Goal: Transaction & Acquisition: Purchase product/service

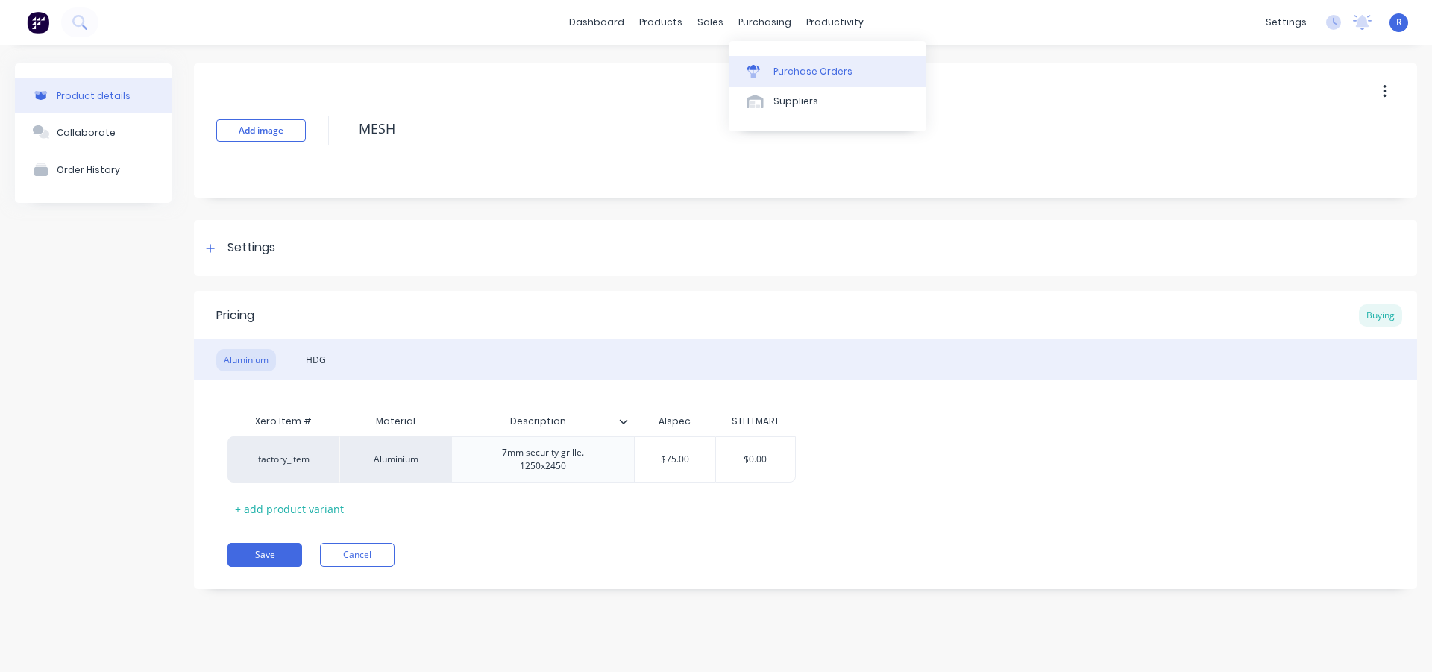
click at [783, 66] on div "Purchase Orders" at bounding box center [813, 71] width 79 height 13
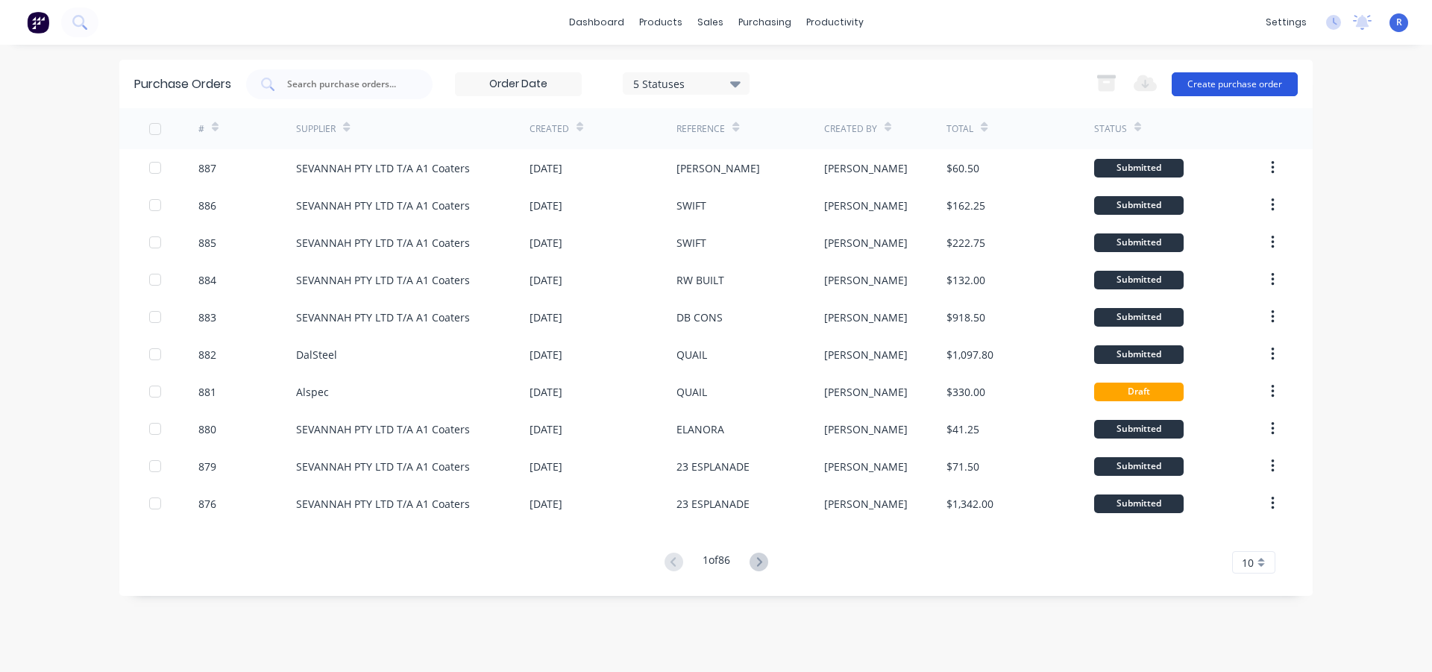
click at [1222, 87] on button "Create purchase order" at bounding box center [1235, 84] width 126 height 24
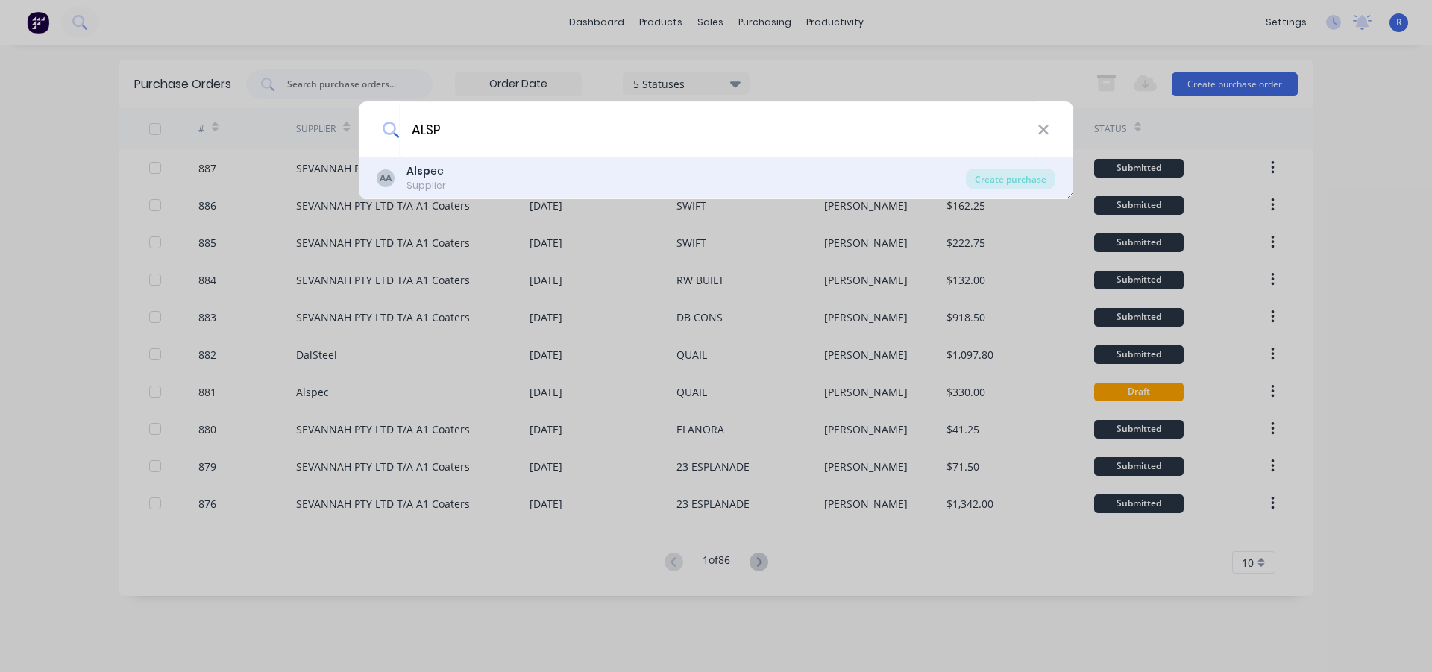
type input "ALSP"
click at [478, 186] on div "AA Alsp ec Supplier" at bounding box center [671, 177] width 589 height 29
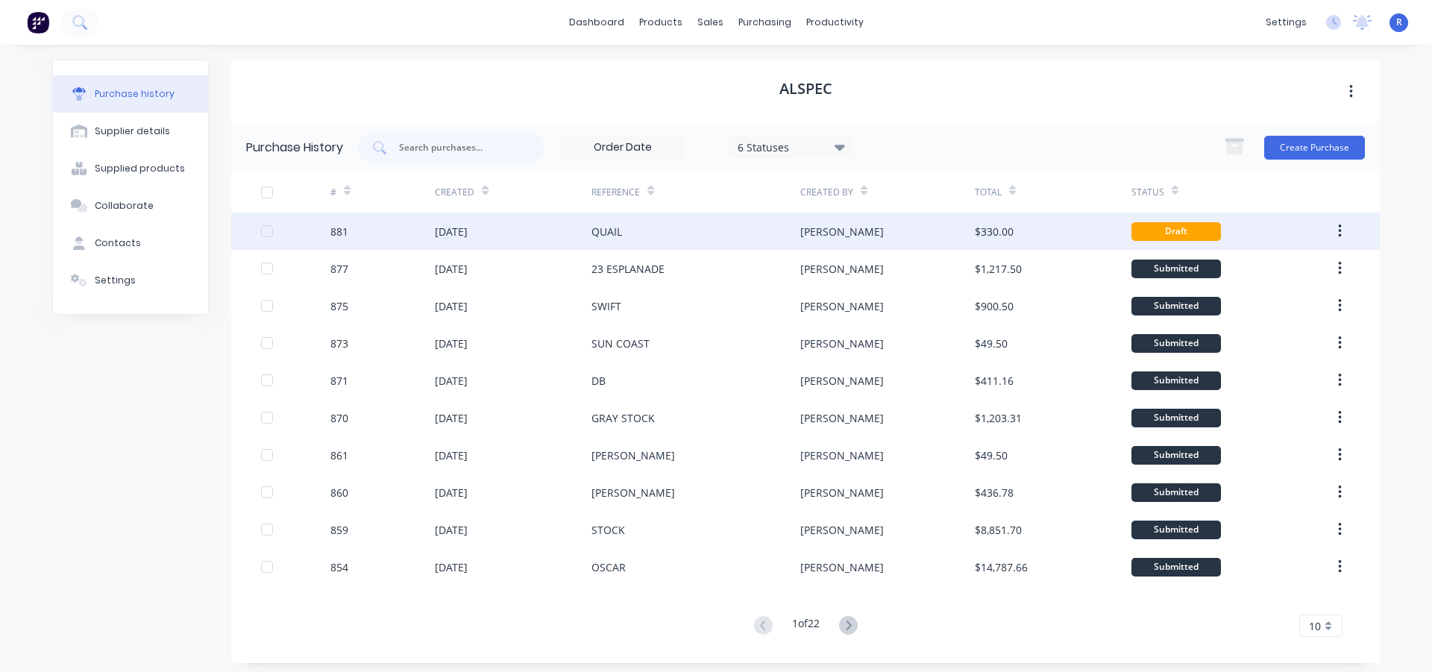
click at [1080, 220] on div "$330.00" at bounding box center [1053, 231] width 157 height 37
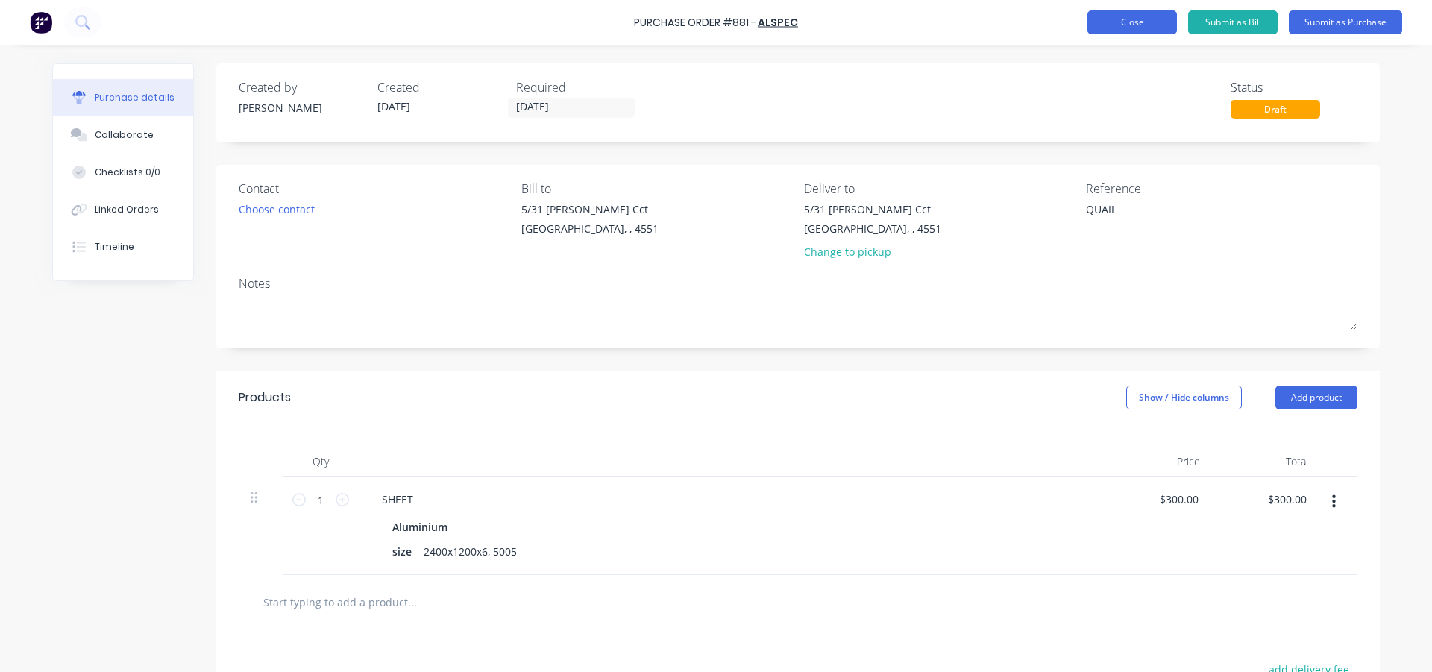
type textarea "x"
click at [1142, 26] on button "Close" at bounding box center [1133, 22] width 90 height 24
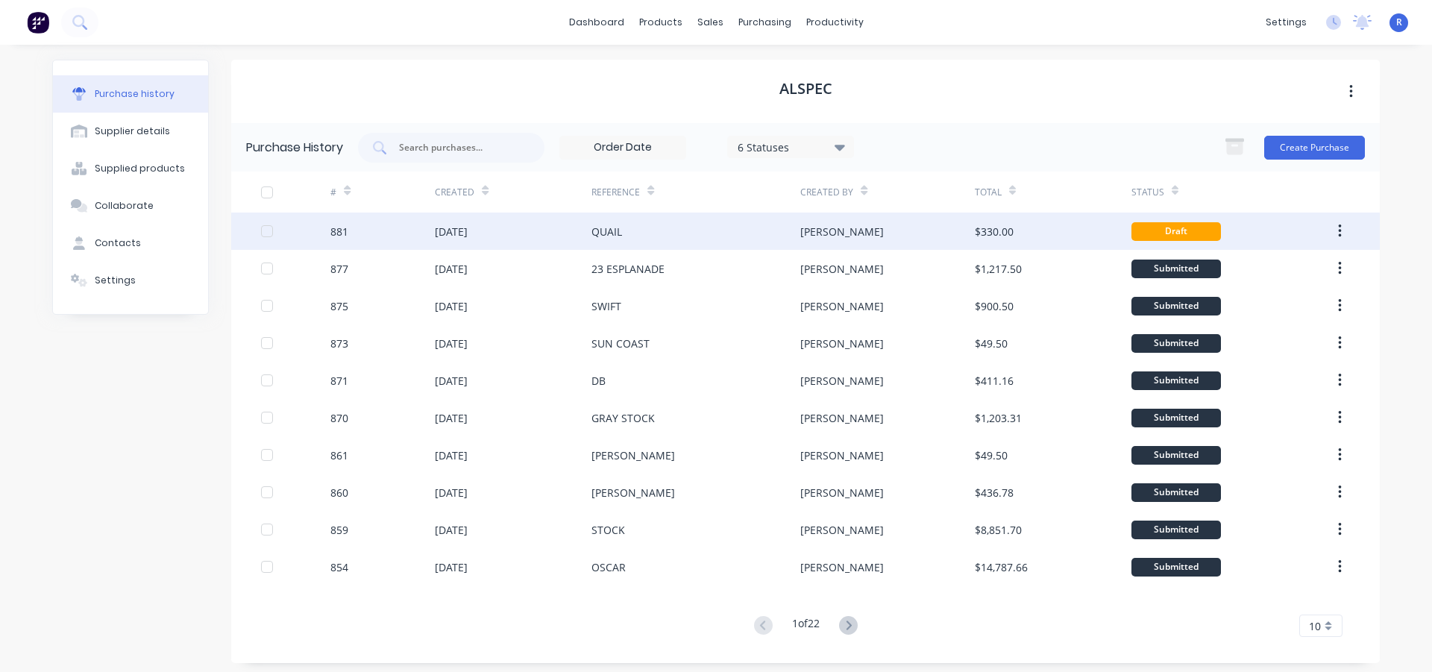
click at [1338, 228] on icon "button" at bounding box center [1339, 231] width 3 height 13
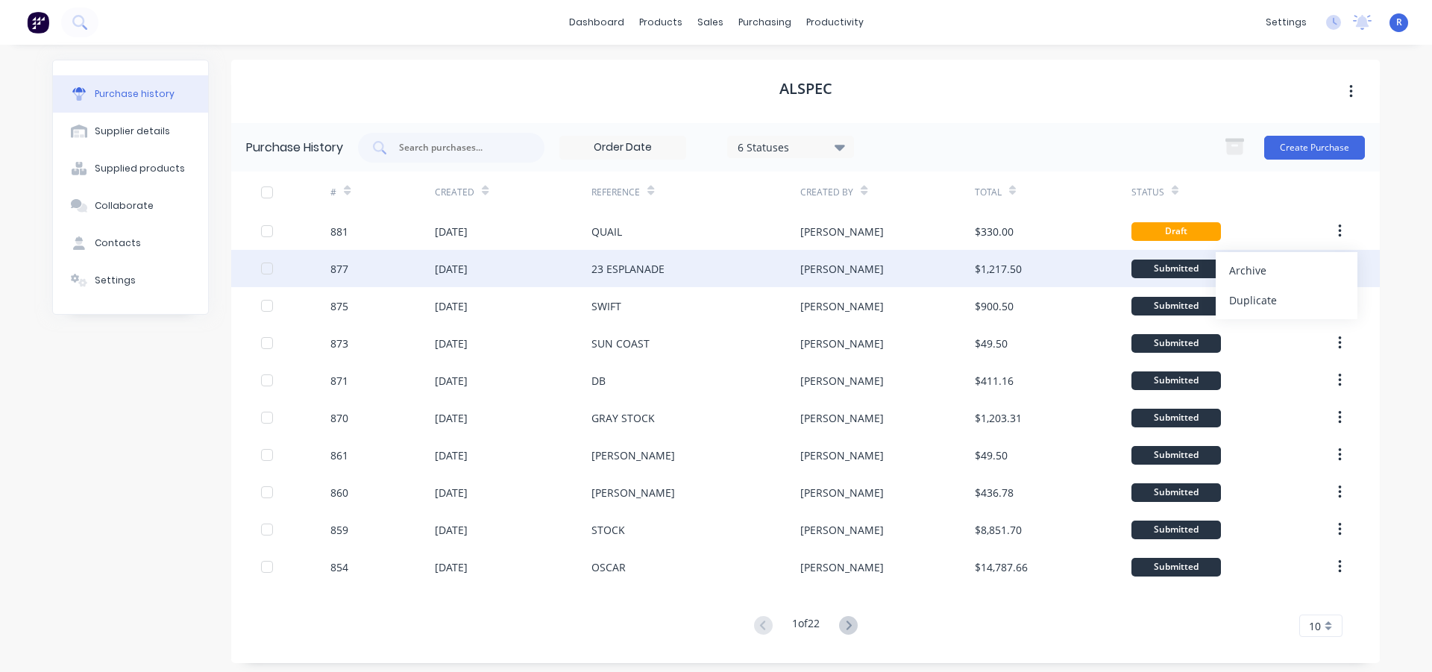
click at [1257, 273] on div "Archive" at bounding box center [1287, 271] width 115 height 22
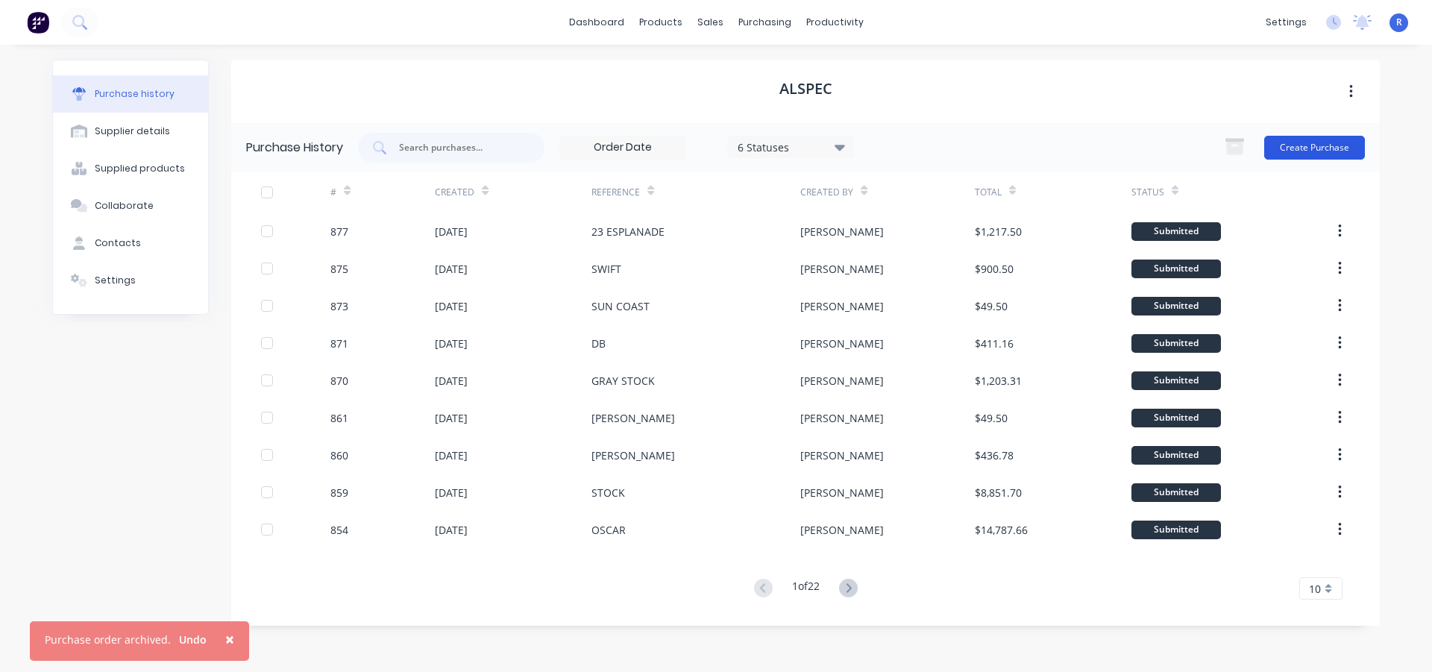
click at [1288, 150] on button "Create Purchase" at bounding box center [1315, 148] width 101 height 24
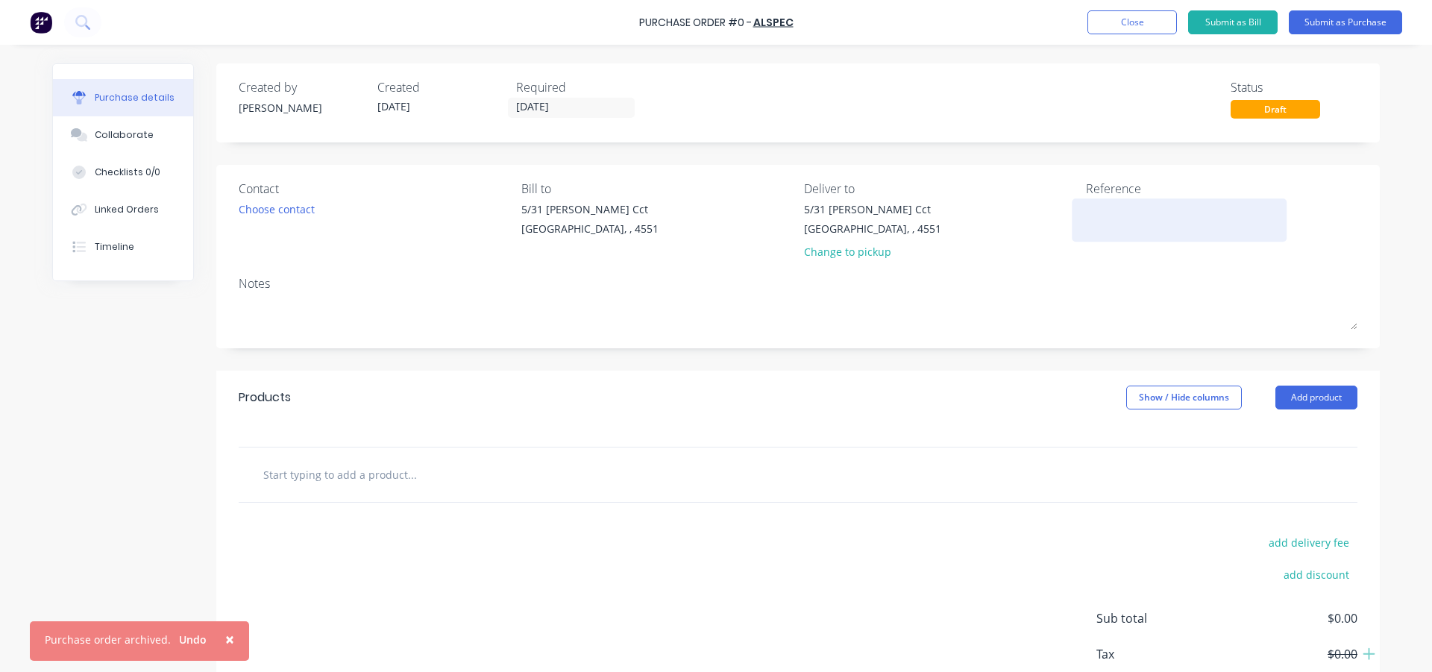
click at [1112, 222] on textarea at bounding box center [1179, 218] width 187 height 34
type textarea "BA"
type textarea "x"
type textarea "BAI"
type textarea "x"
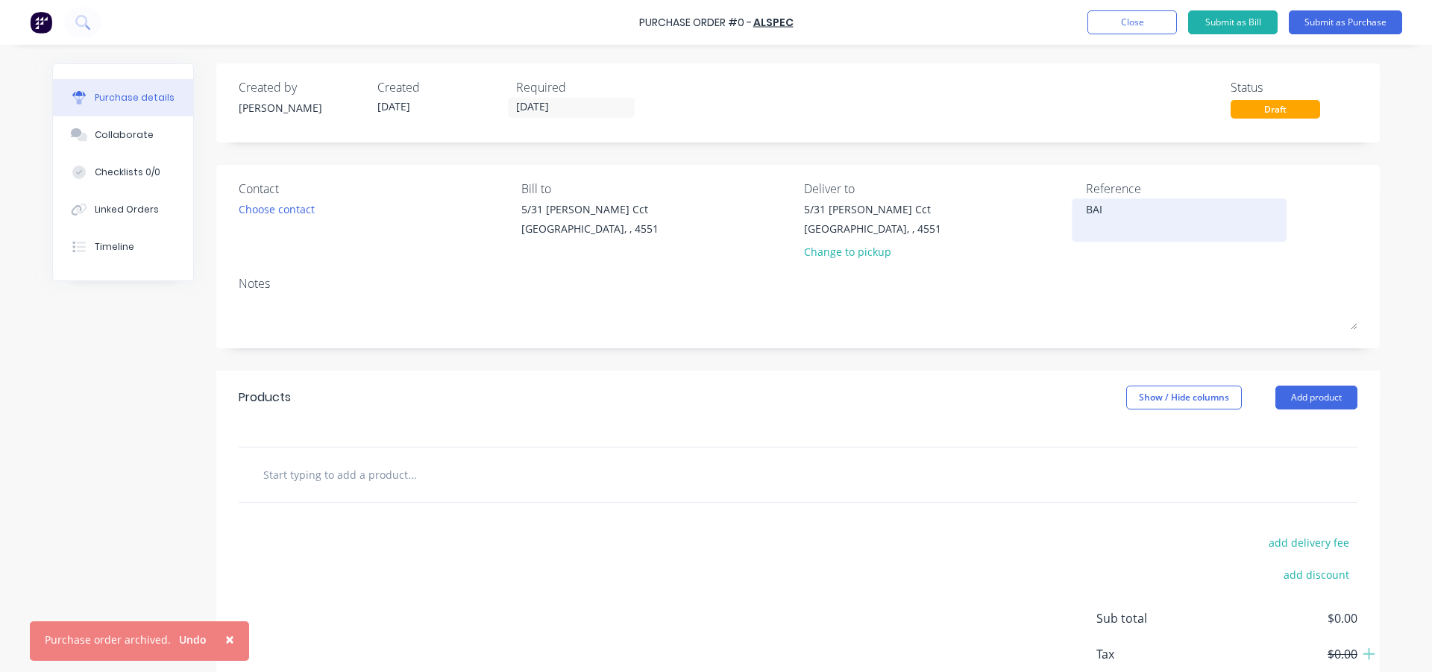
type textarea "BAIL"
type textarea "x"
type textarea "BAILS"
type textarea "x"
type textarea "BAILS"
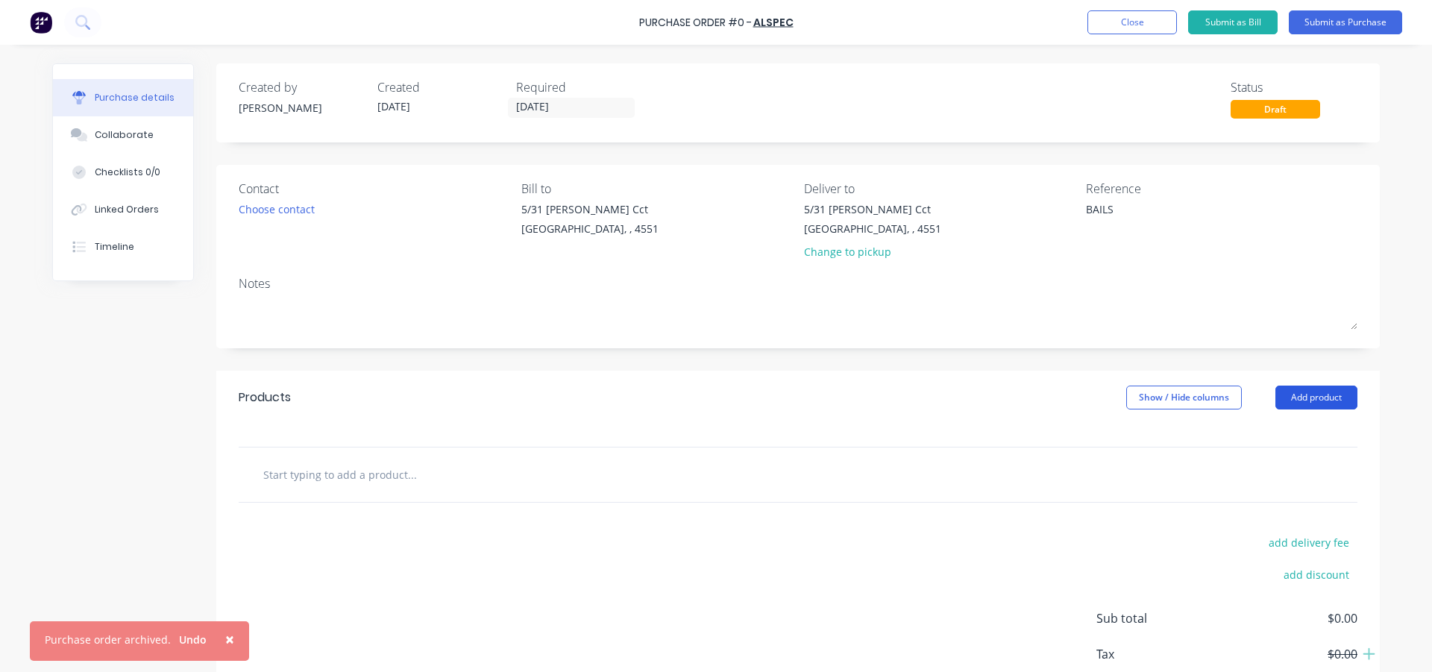
click at [1285, 392] on button "Add product" at bounding box center [1317, 398] width 82 height 24
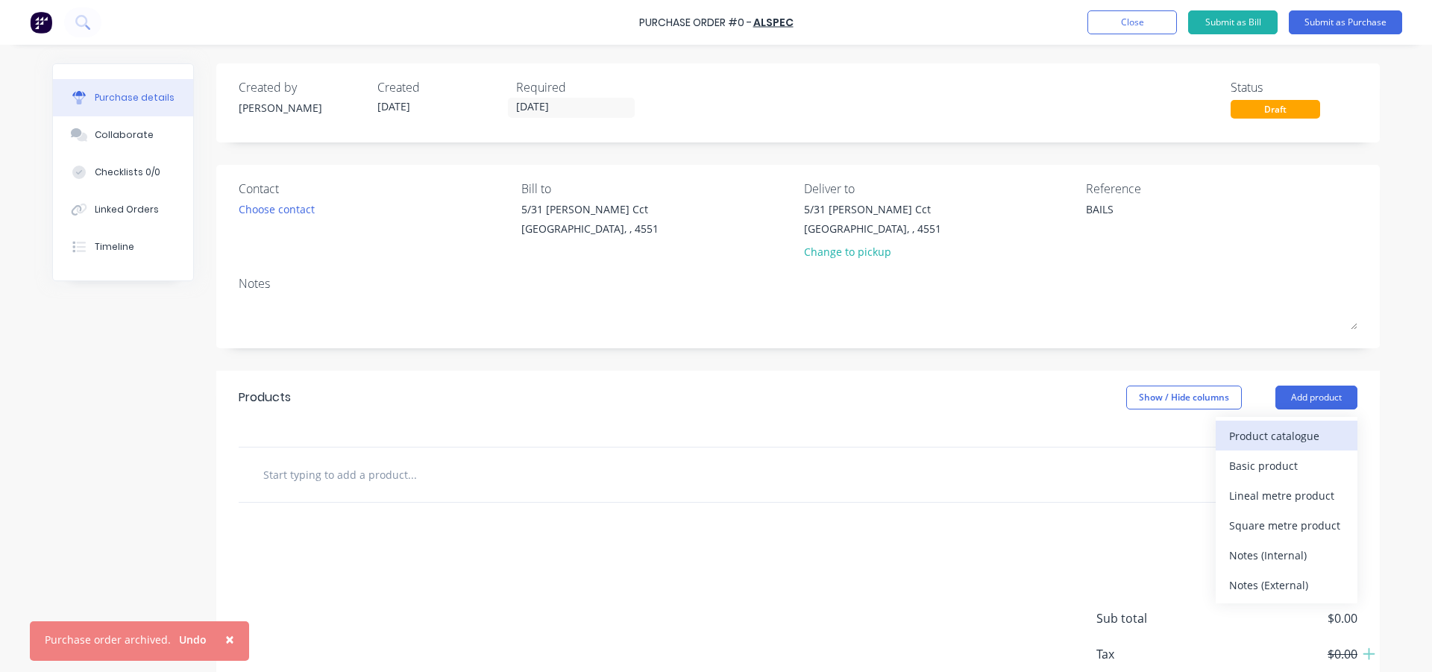
click at [1274, 428] on div "Product catalogue" at bounding box center [1287, 436] width 115 height 22
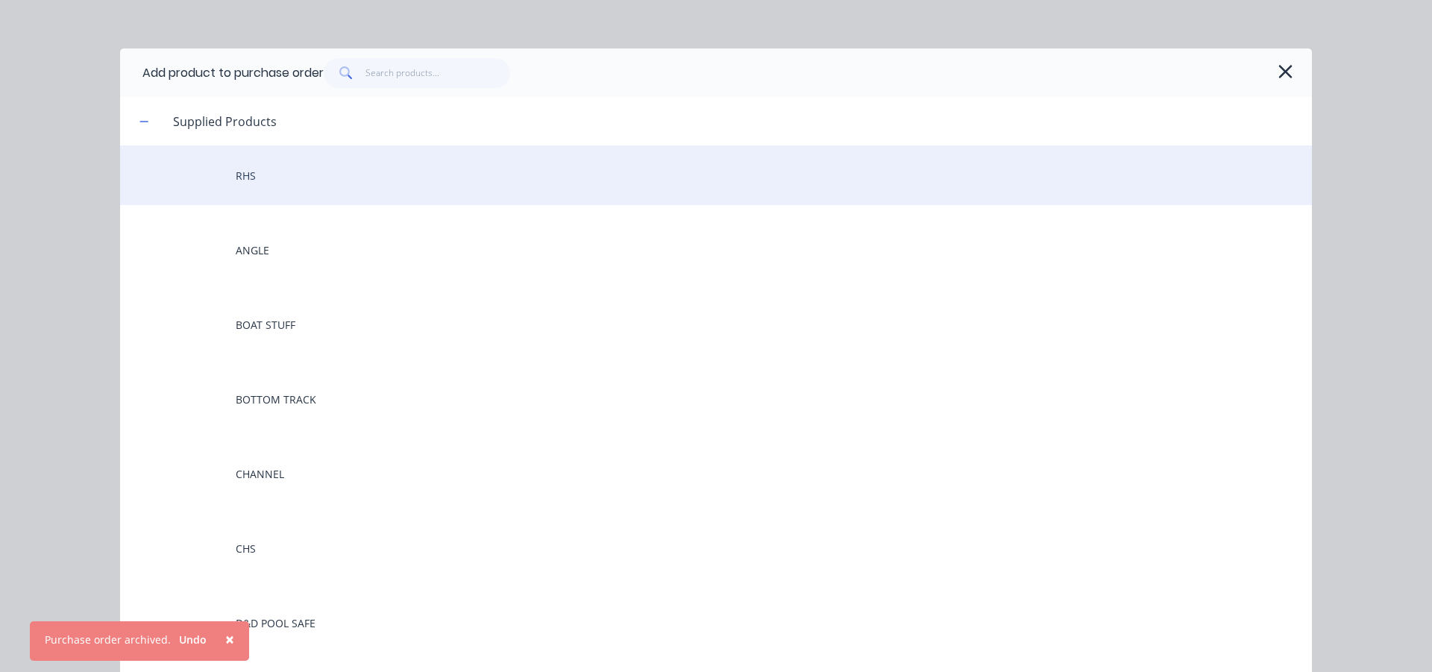
click at [334, 180] on div "RHS" at bounding box center [716, 175] width 1192 height 60
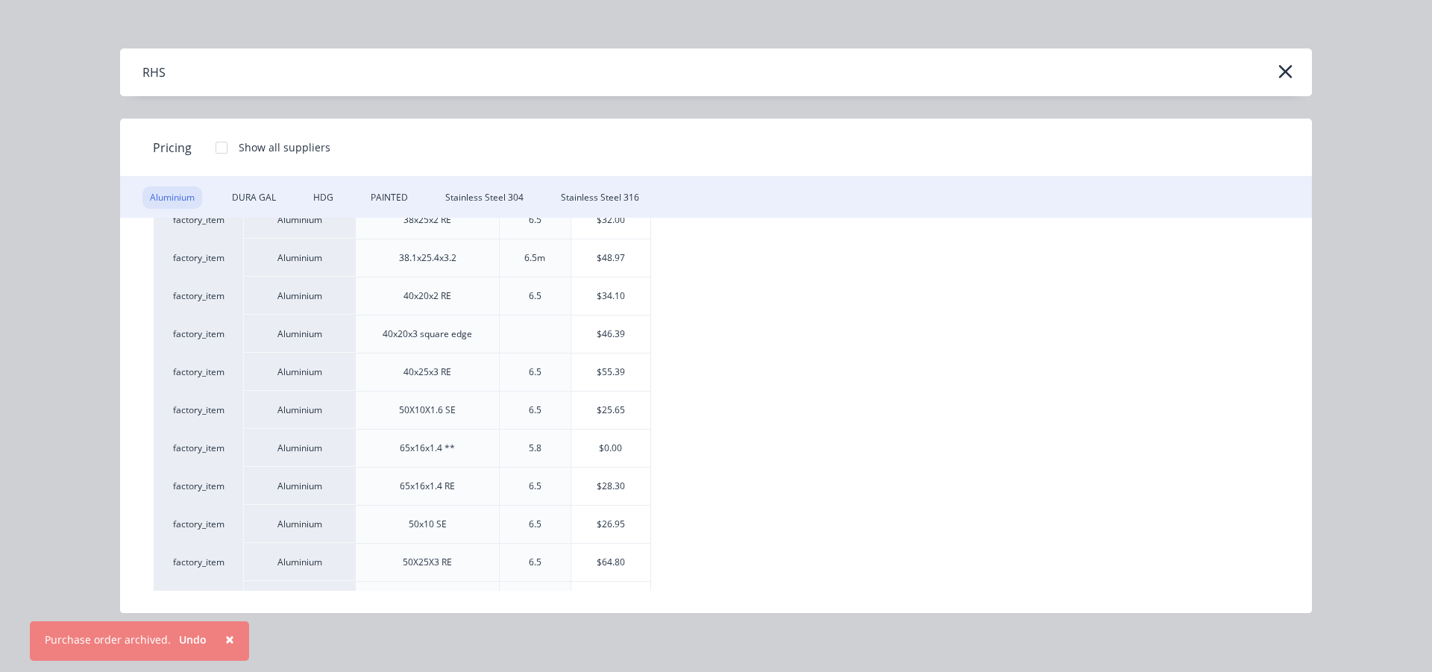
scroll to position [224, 0]
click at [637, 481] on div "$64.80" at bounding box center [611, 487] width 80 height 37
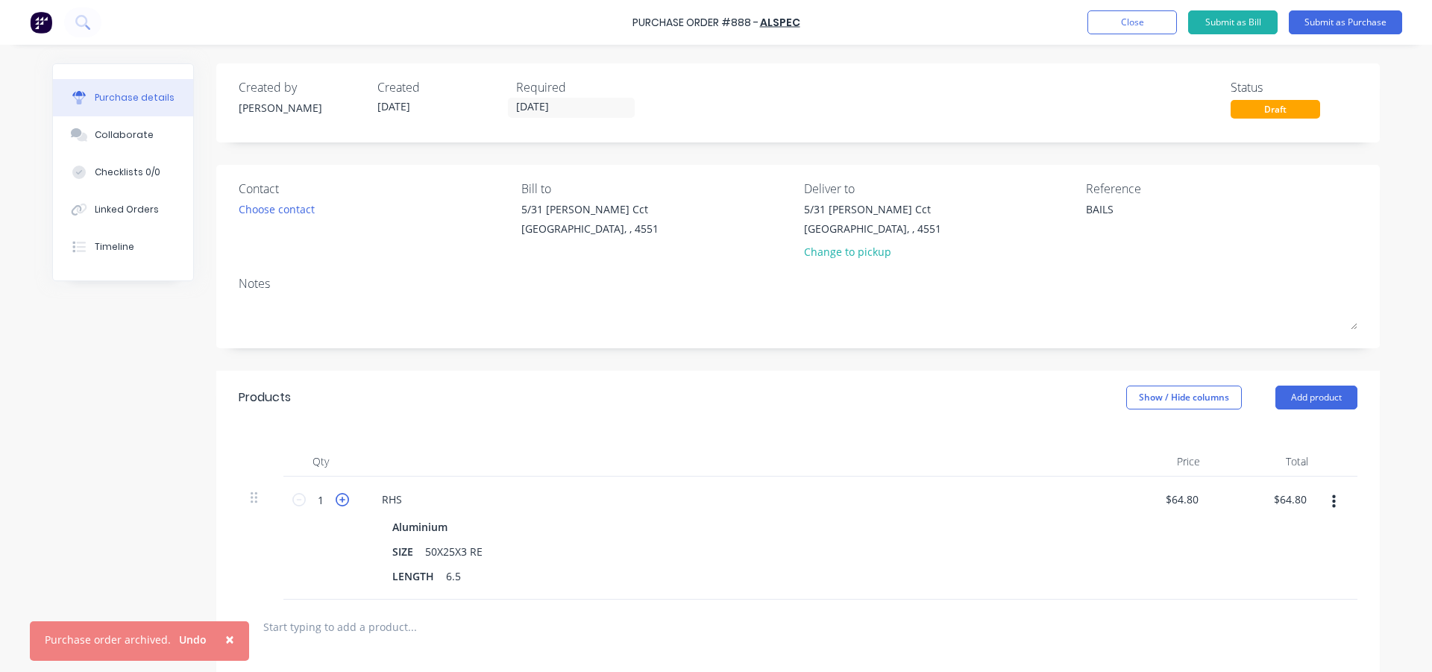
click at [337, 503] on icon at bounding box center [342, 499] width 13 height 13
type textarea "x"
type input "2"
type input "$129.60"
click at [337, 502] on icon at bounding box center [342, 499] width 13 height 13
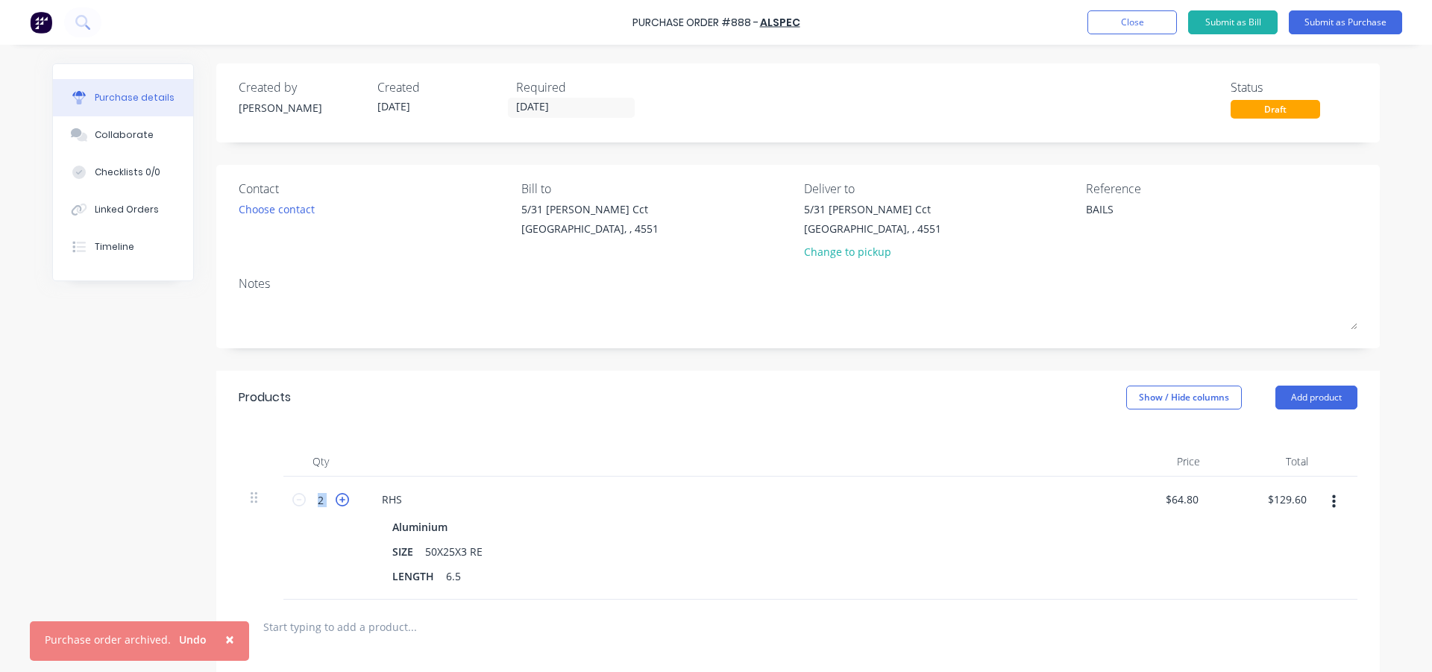
type textarea "x"
type input "3"
type input "$194.40"
click at [338, 501] on icon at bounding box center [342, 499] width 13 height 13
type textarea "x"
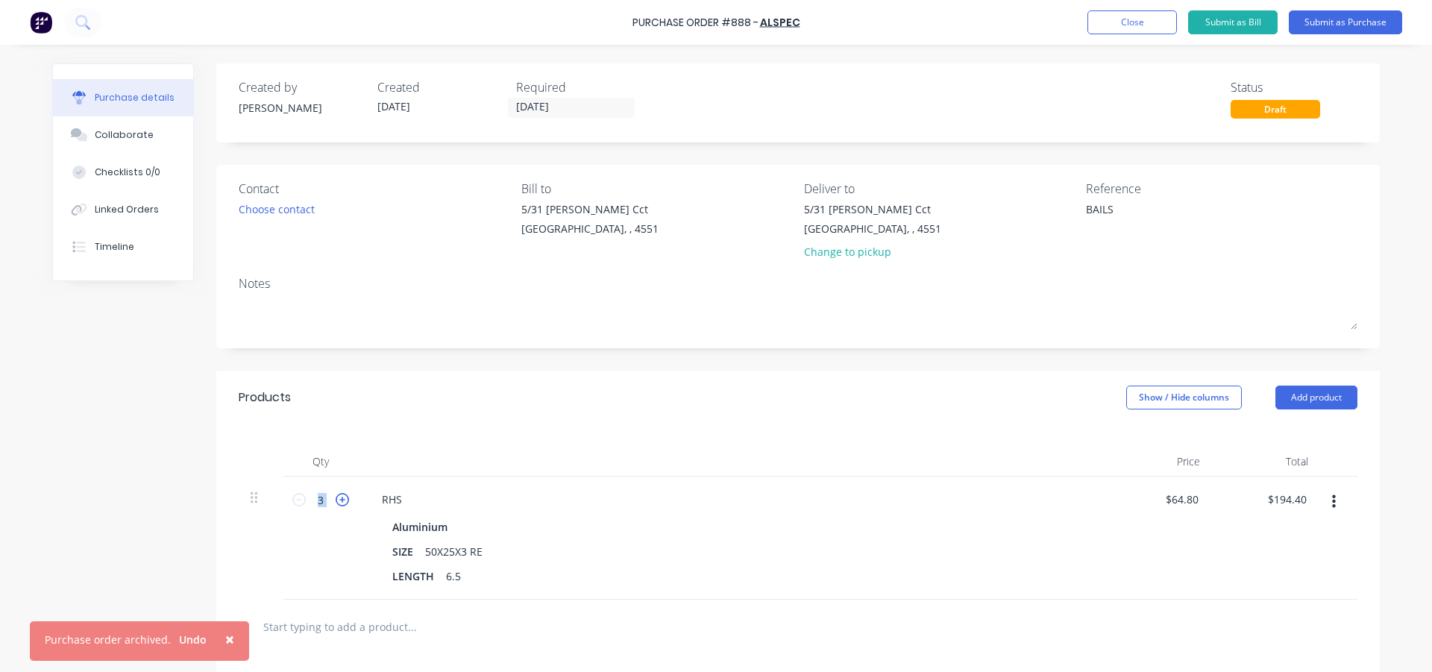
type input "4"
type input "$259.20"
click at [338, 501] on icon at bounding box center [342, 499] width 13 height 13
type textarea "x"
type input "5"
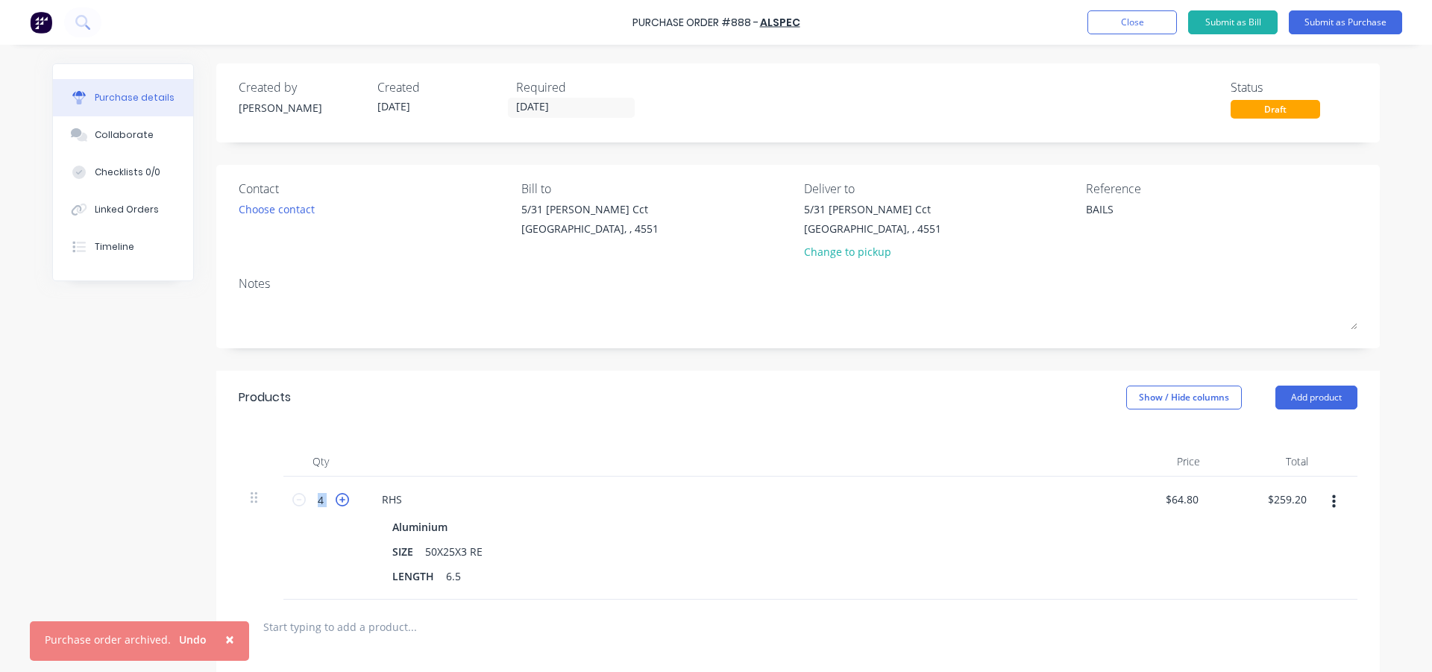
type input "$324.00"
drag, startPoint x: 461, startPoint y: 442, endPoint x: 510, endPoint y: 441, distance: 49.3
click at [462, 442] on div "Qty Price Total 5 5 RHS Aluminium SIZE 50X25X3 RE LENGTH 6.5 $64.80 $64.80 $324…" at bounding box center [798, 512] width 1164 height 175
click at [1291, 402] on button "Add product" at bounding box center [1317, 398] width 82 height 24
click at [1277, 437] on div "Product catalogue" at bounding box center [1287, 436] width 115 height 22
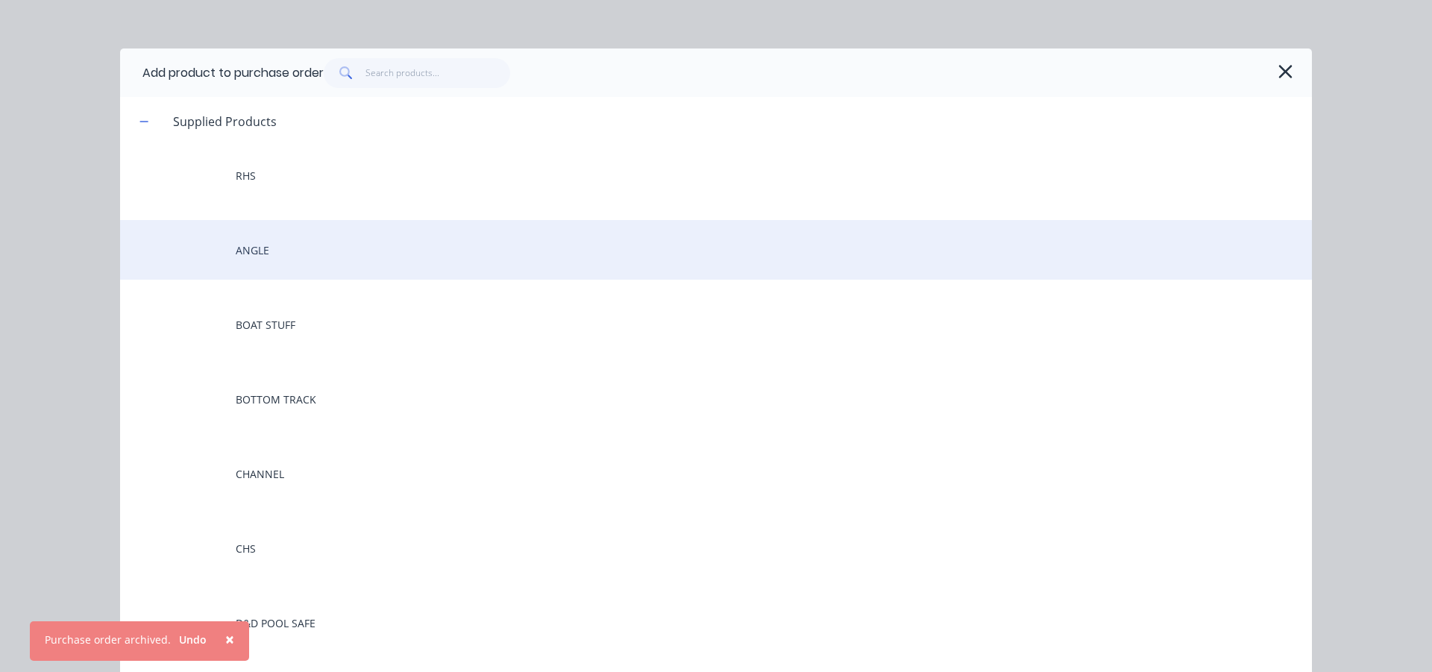
click at [326, 242] on div "ANGLE" at bounding box center [716, 250] width 1192 height 60
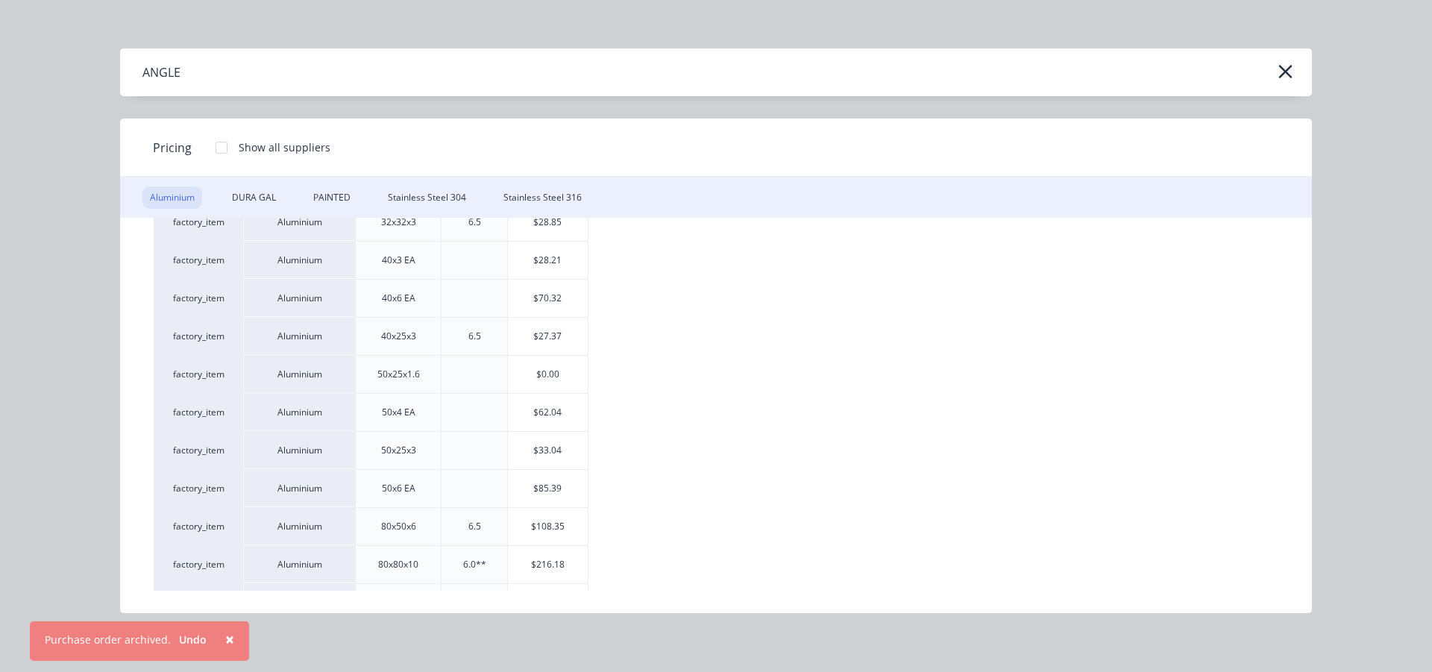
scroll to position [224, 0]
click at [562, 483] on div "$85.39" at bounding box center [548, 487] width 80 height 37
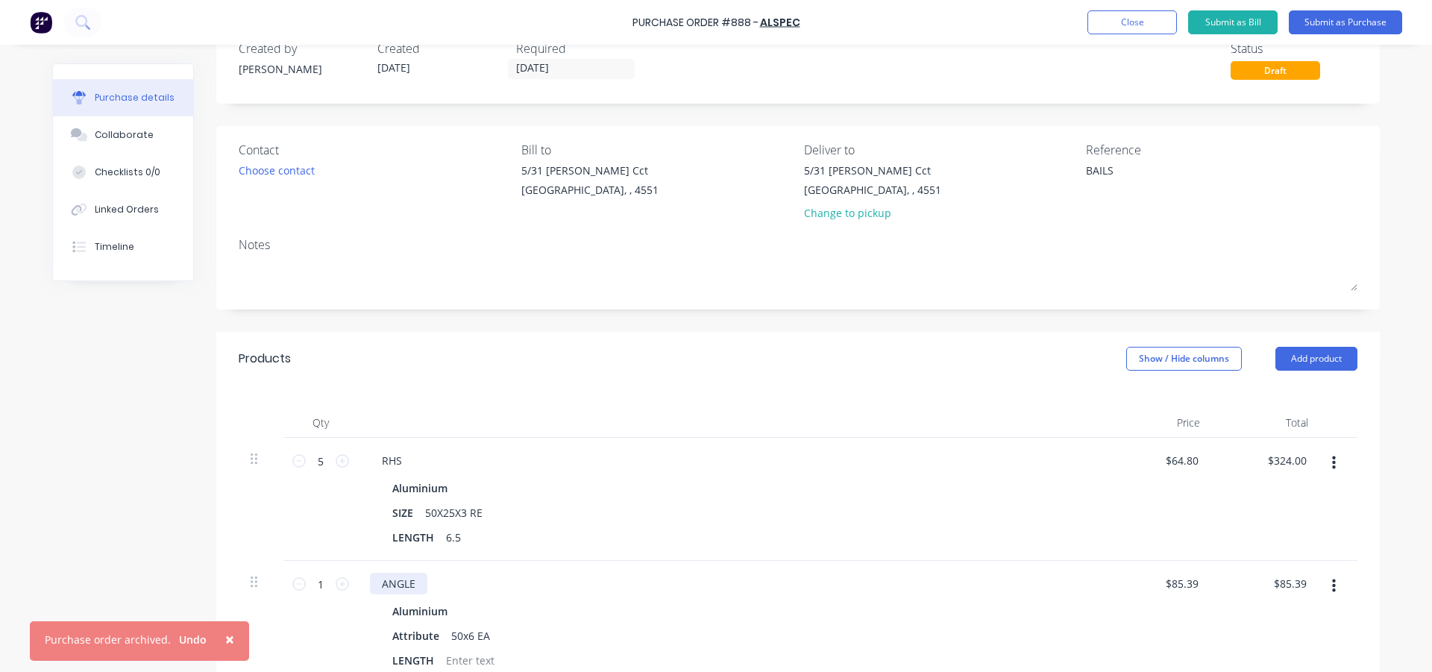
scroll to position [75, 0]
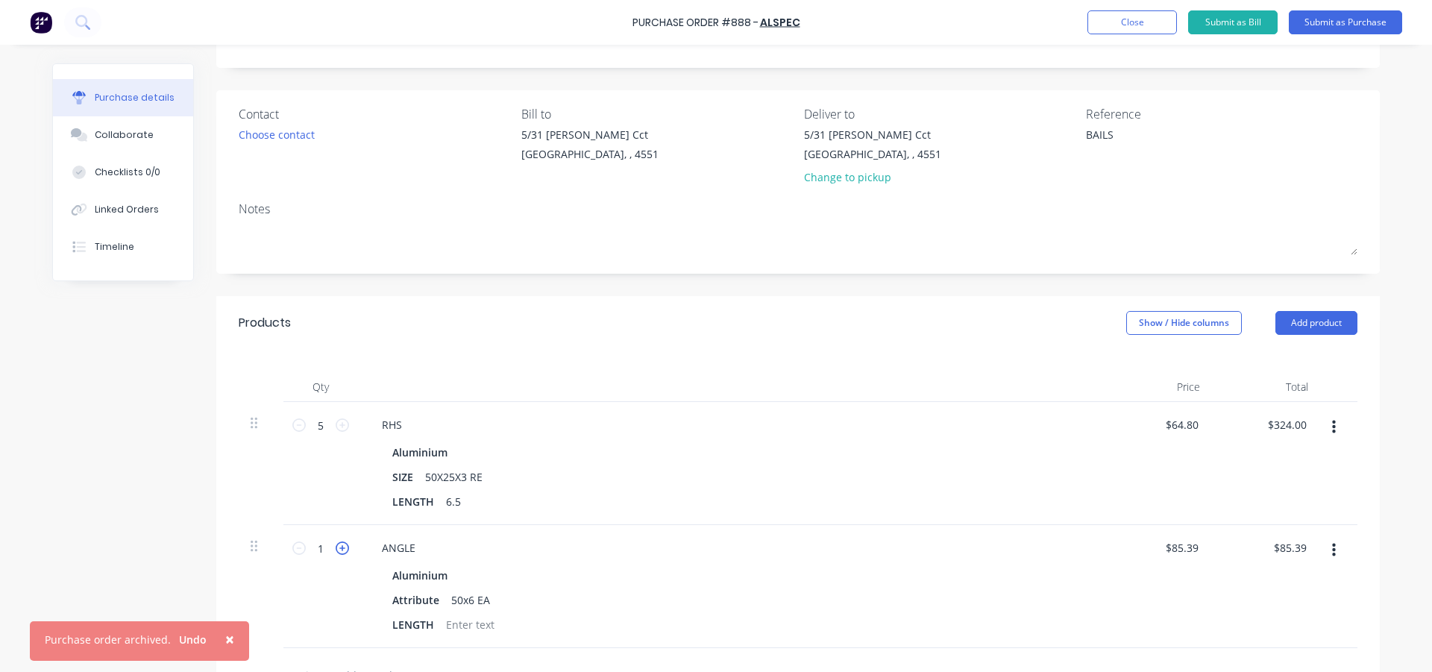
click at [336, 550] on icon at bounding box center [342, 548] width 13 height 13
type textarea "x"
type input "2"
type input "$170.78"
click at [1285, 326] on button "Add product" at bounding box center [1317, 323] width 82 height 24
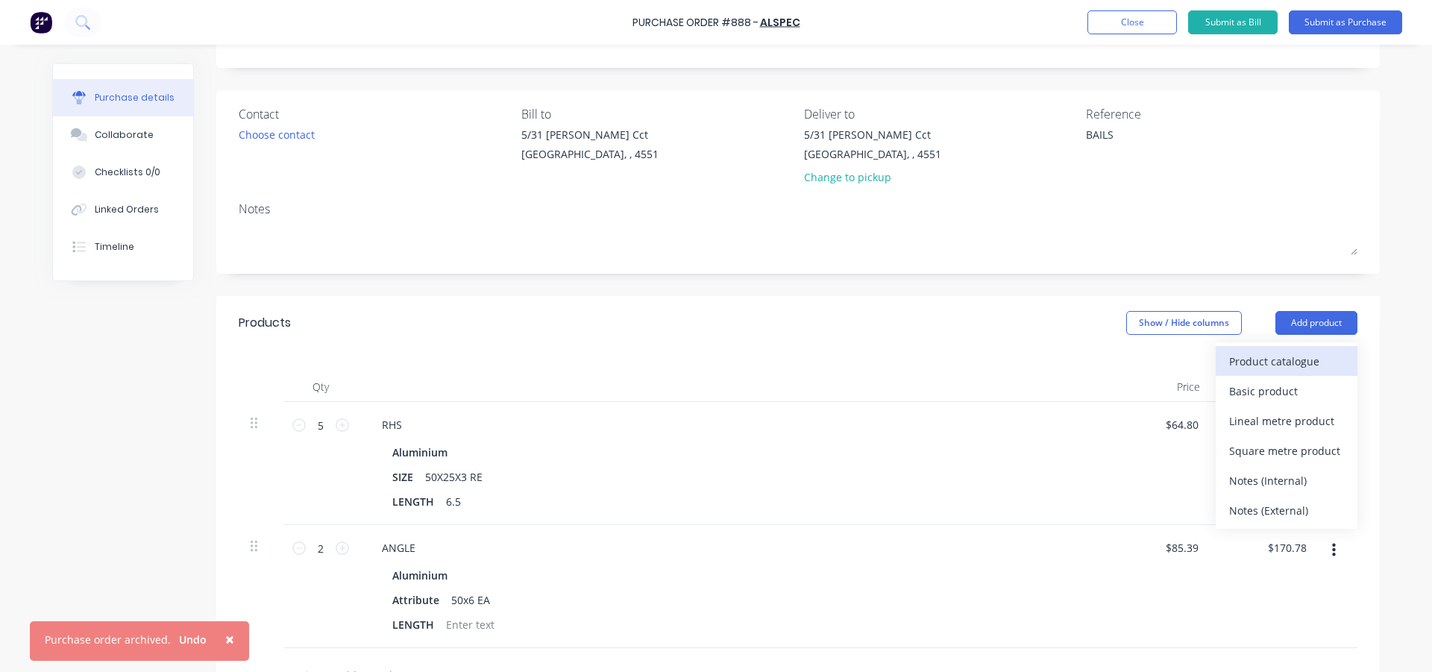
click at [1276, 357] on div "Product catalogue" at bounding box center [1287, 362] width 115 height 22
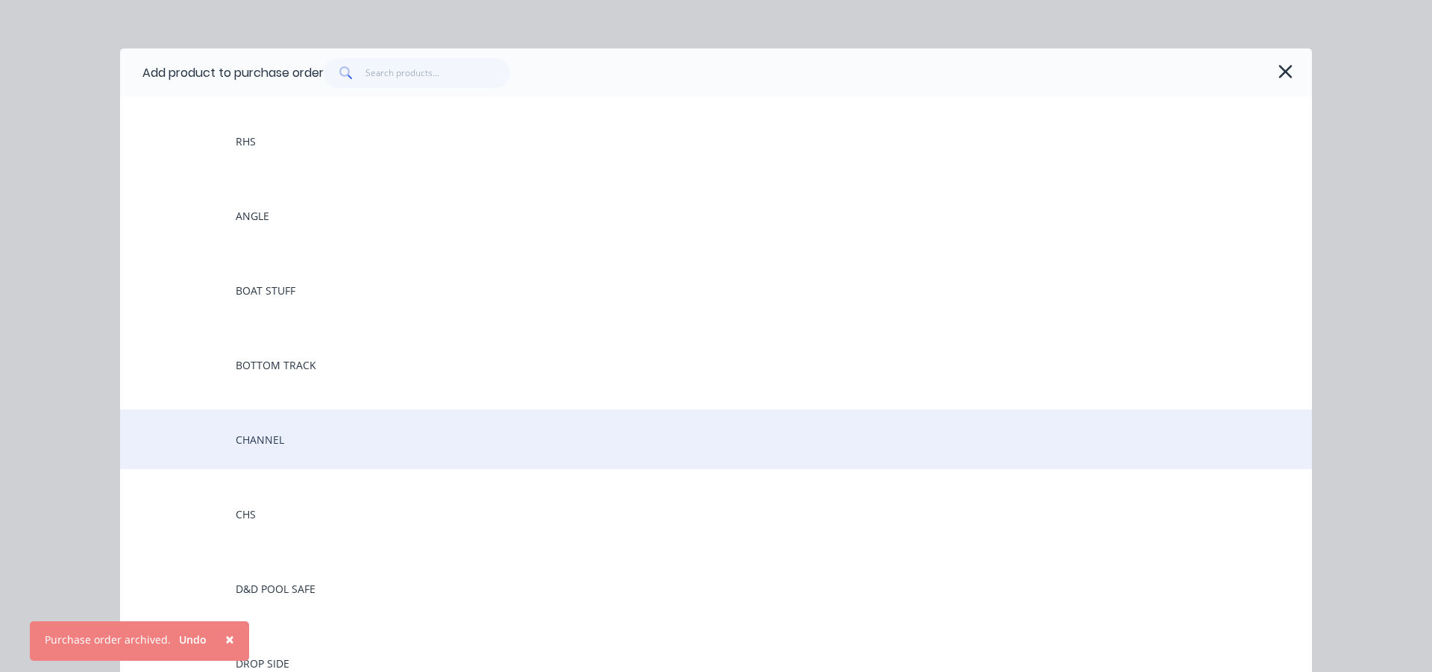
scroll to position [0, 0]
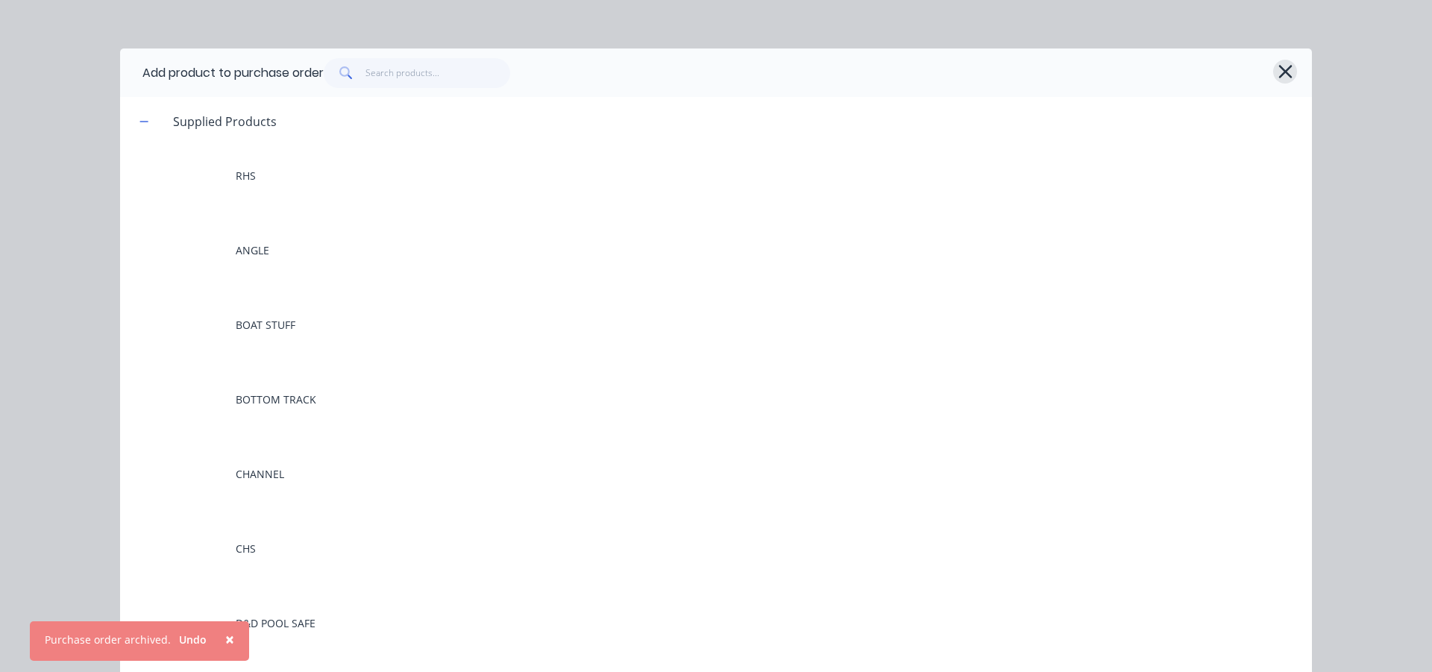
click at [1279, 72] on icon "button" at bounding box center [1285, 71] width 13 height 13
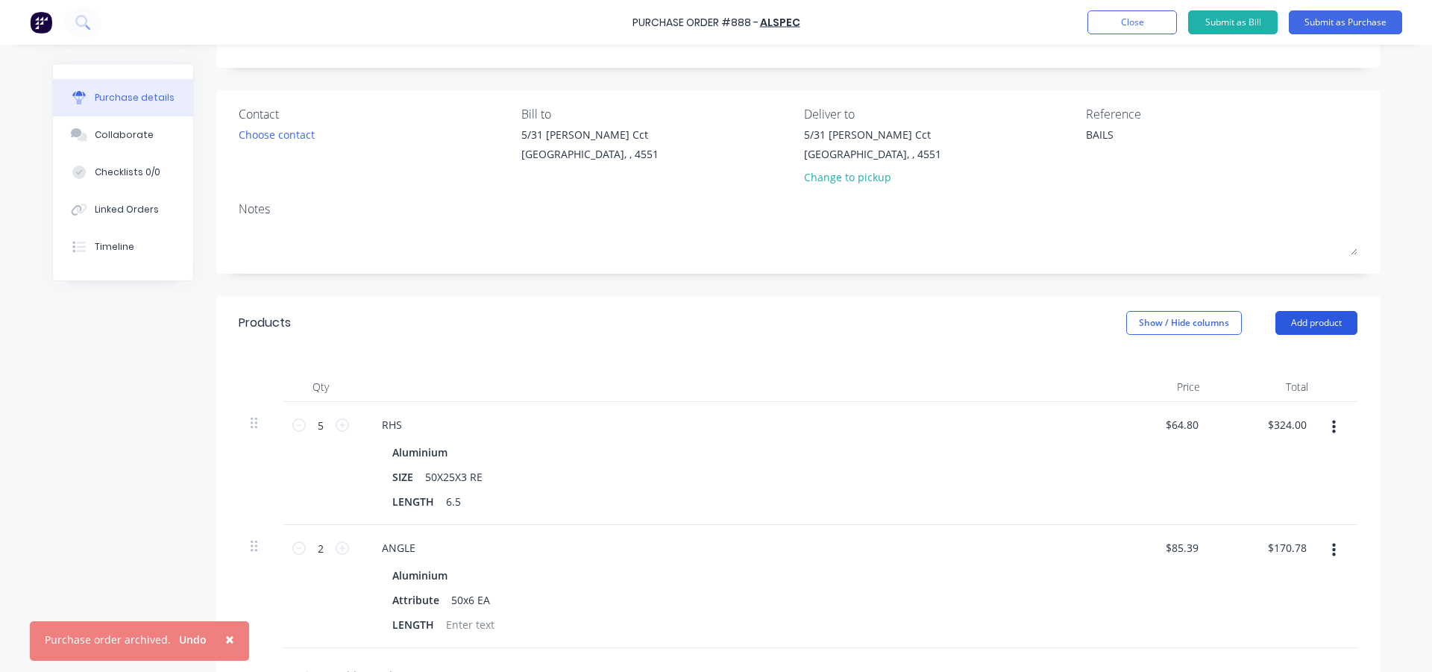
click at [1306, 316] on button "Add product" at bounding box center [1317, 323] width 82 height 24
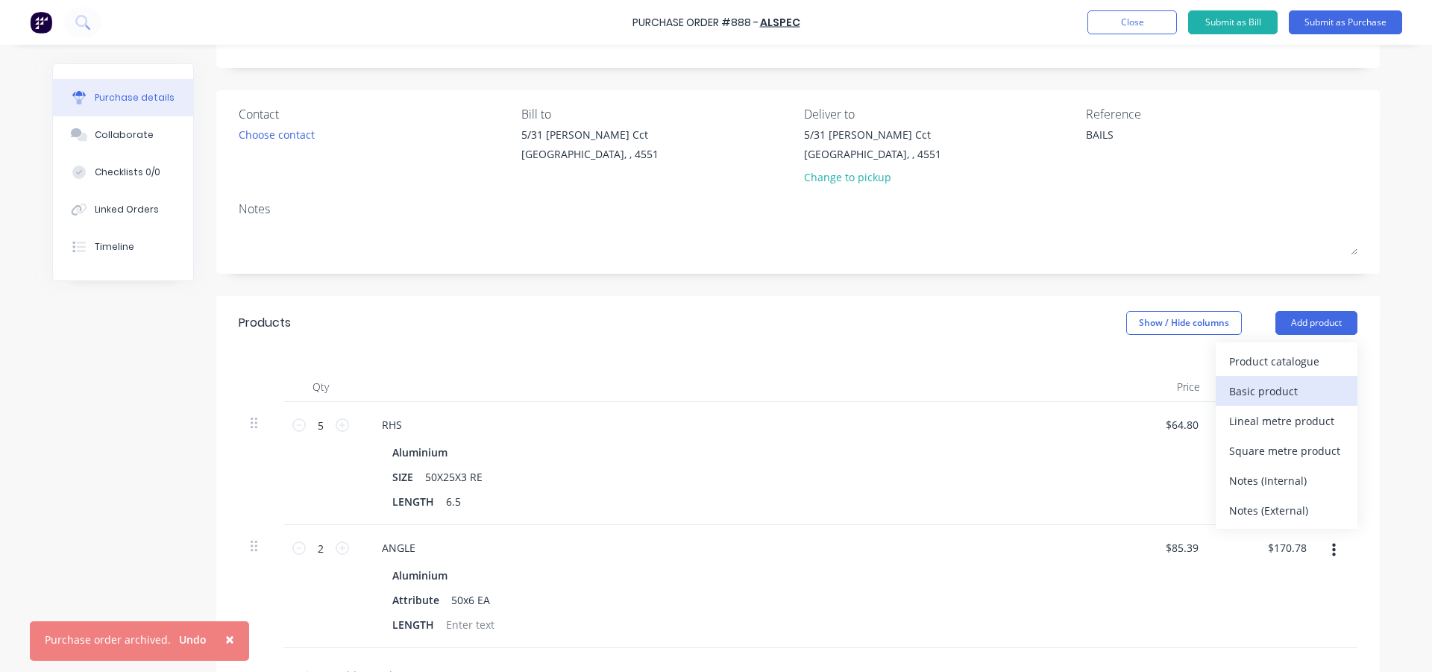
click at [1277, 391] on div "Basic product" at bounding box center [1287, 392] width 115 height 22
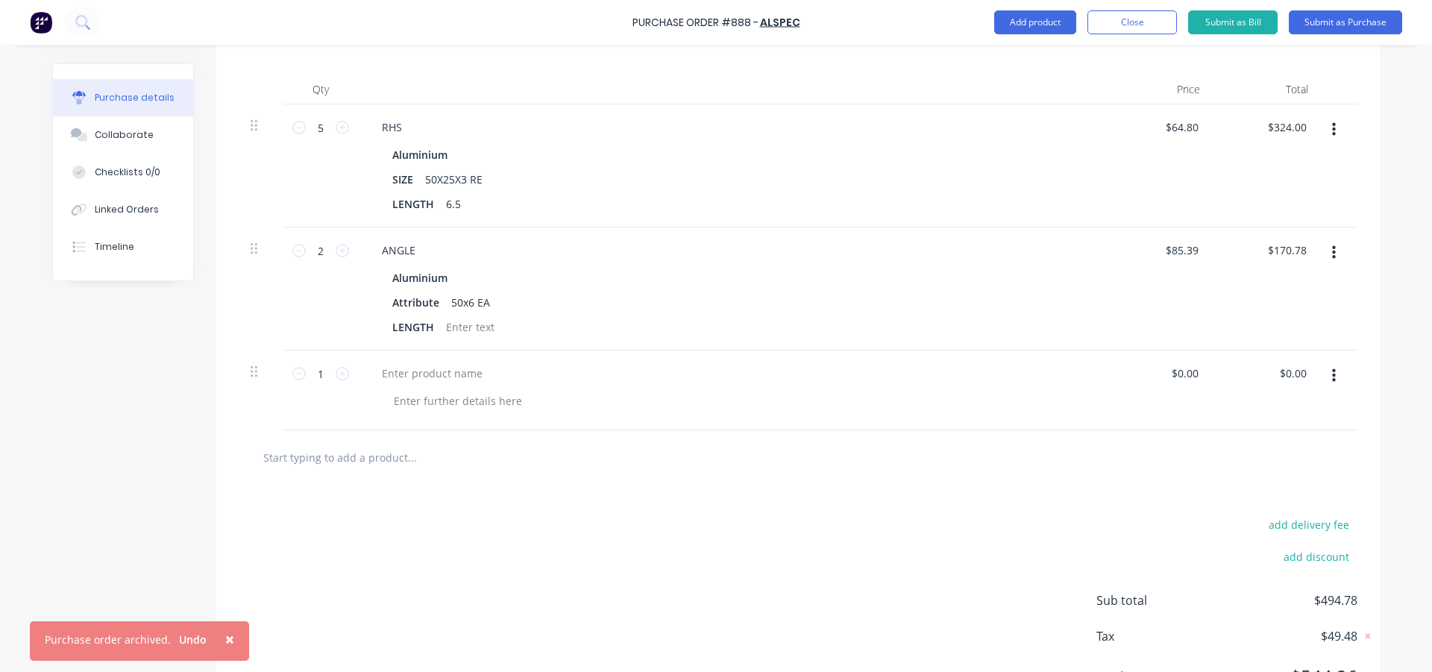
scroll to position [373, 0]
type textarea "x"
click at [417, 368] on div at bounding box center [432, 373] width 125 height 22
click at [639, 554] on div "add delivery fee add discount Sub total $494.78 Tax $49.48 Total $544.26" at bounding box center [798, 606] width 1164 height 245
type textarea "x"
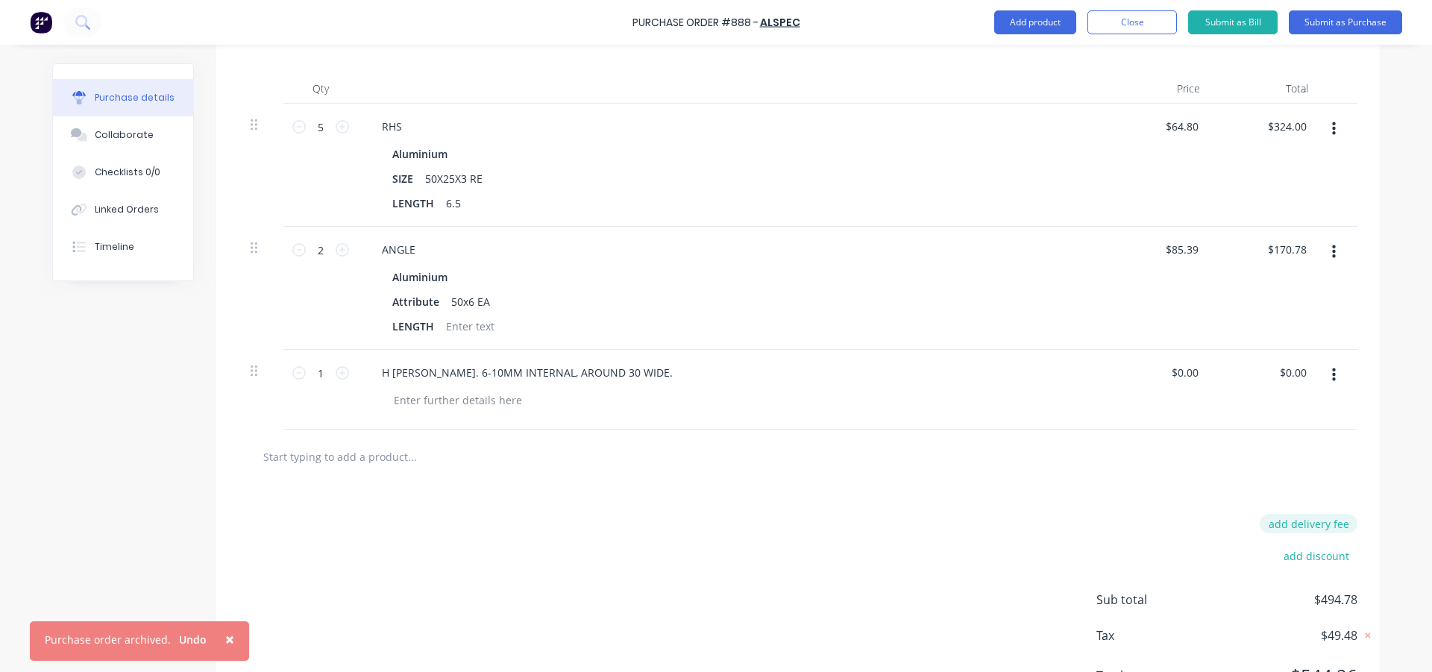
click at [1294, 526] on button "add delivery fee" at bounding box center [1309, 523] width 98 height 19
type input "20"
click at [706, 540] on div "Delivery fee 20 add discount Sub total $494.78 Tax $49.48 Total $544.26" at bounding box center [798, 608] width 1164 height 248
type textarea "x"
type input "$20.00"
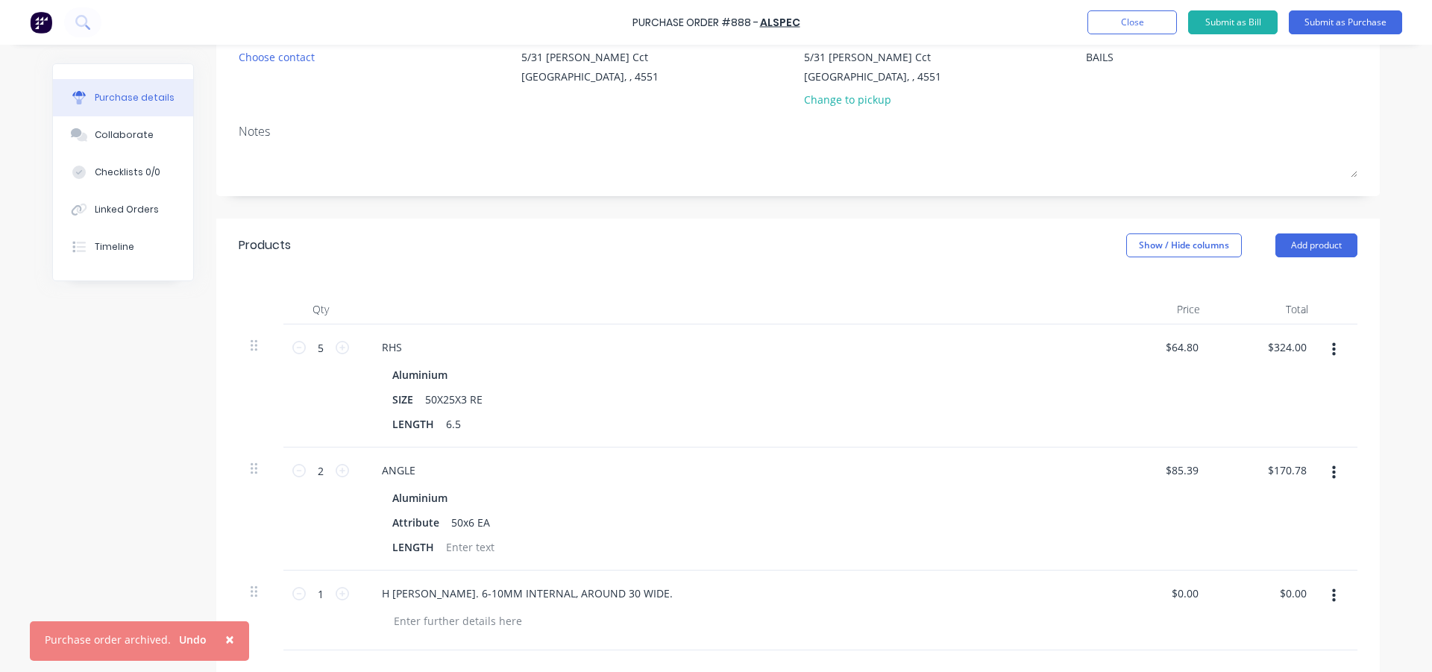
scroll to position [0, 0]
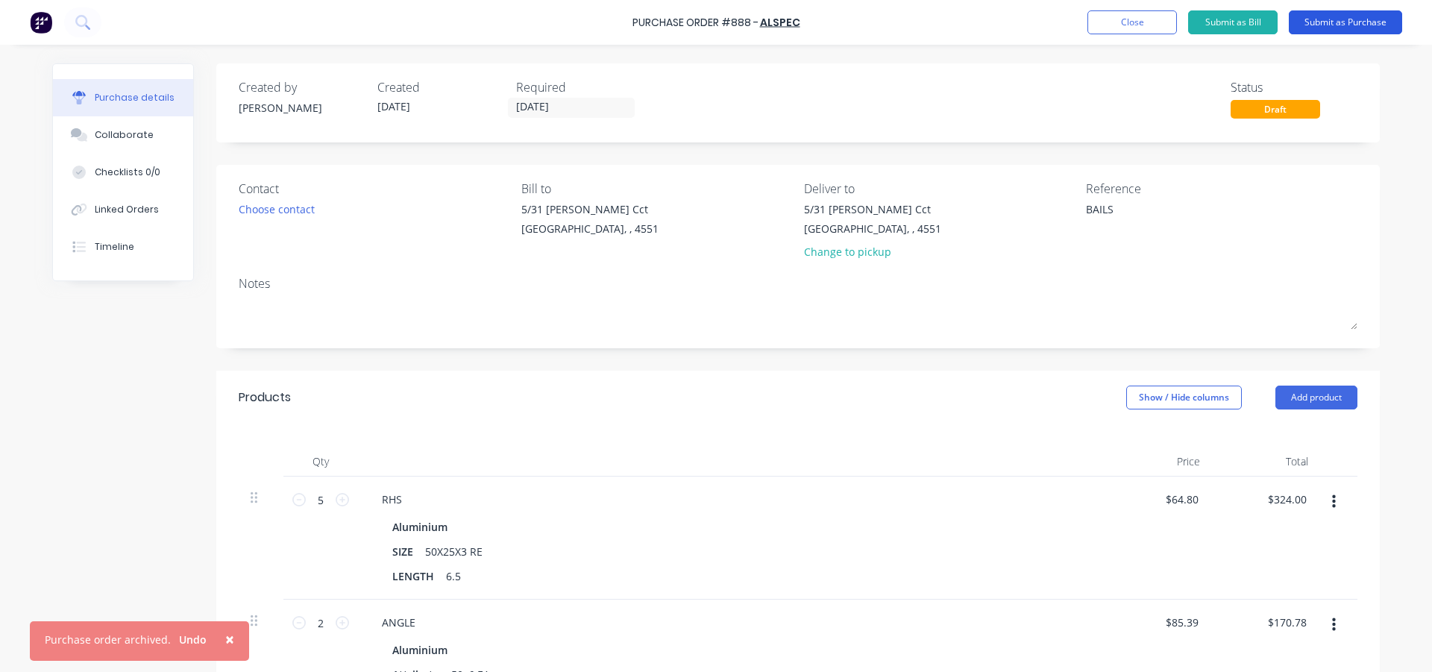
click at [1332, 20] on button "Submit as Purchase" at bounding box center [1345, 22] width 113 height 24
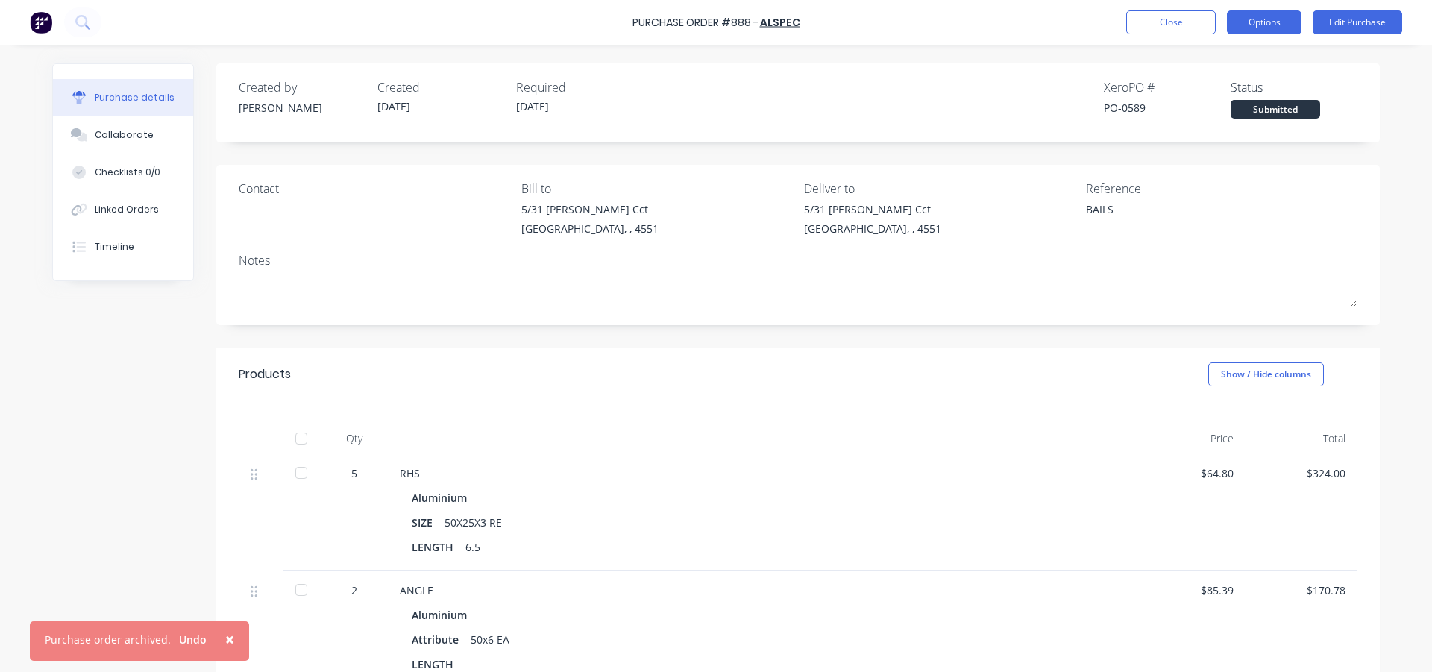
click at [1264, 19] on button "Options" at bounding box center [1264, 22] width 75 height 24
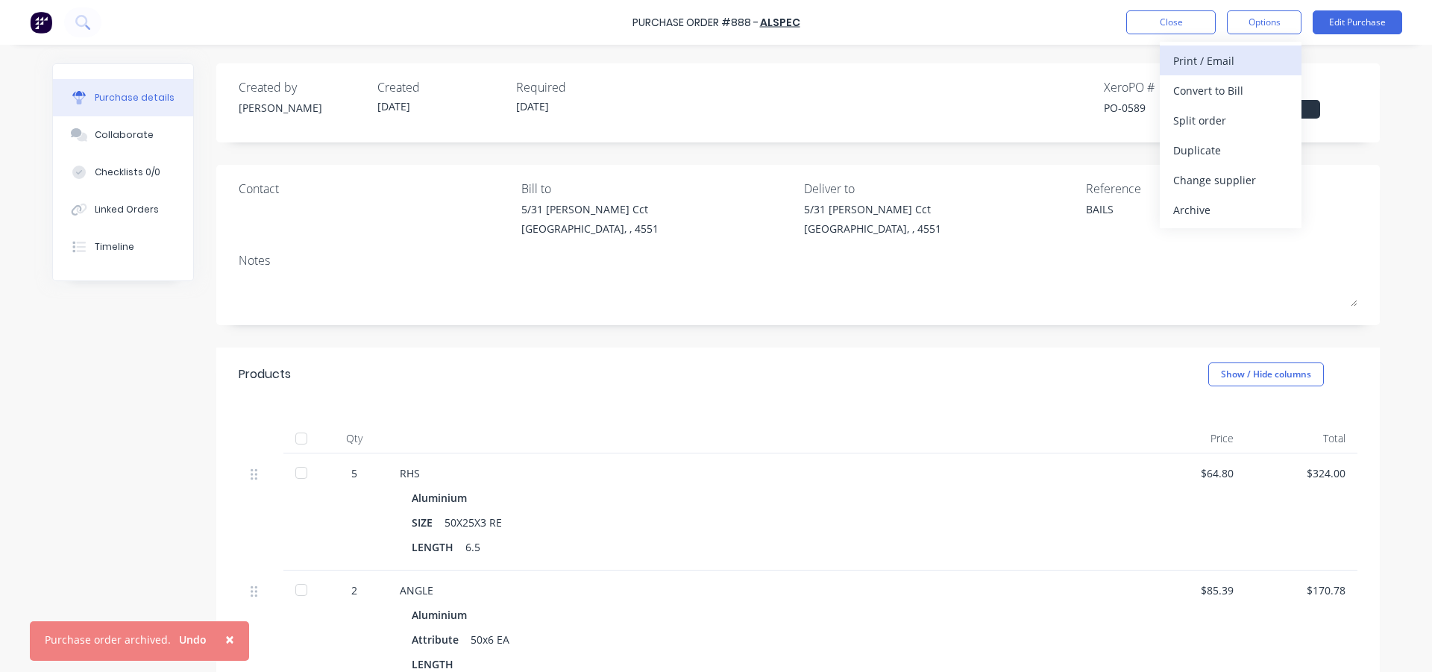
click at [1218, 59] on div "Print / Email" at bounding box center [1231, 61] width 115 height 22
click at [1207, 97] on div "With pricing" at bounding box center [1231, 91] width 115 height 22
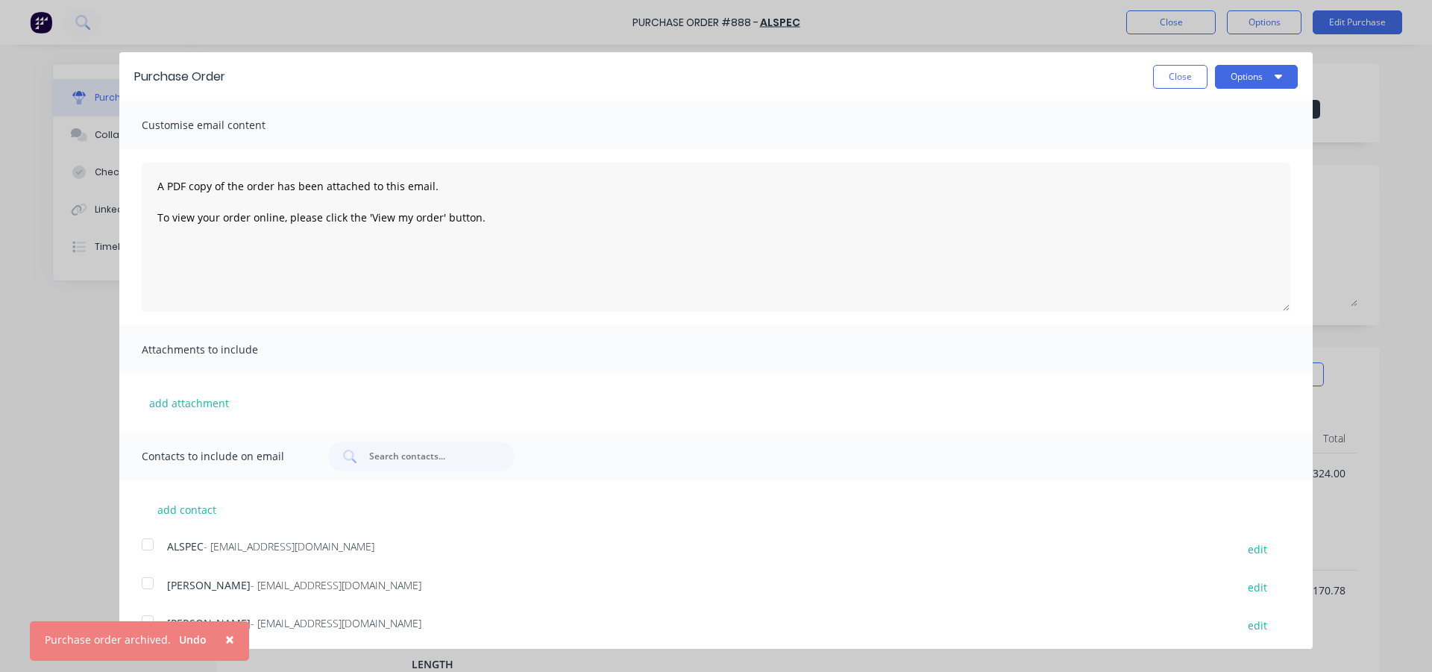
click at [144, 541] on div at bounding box center [148, 545] width 30 height 30
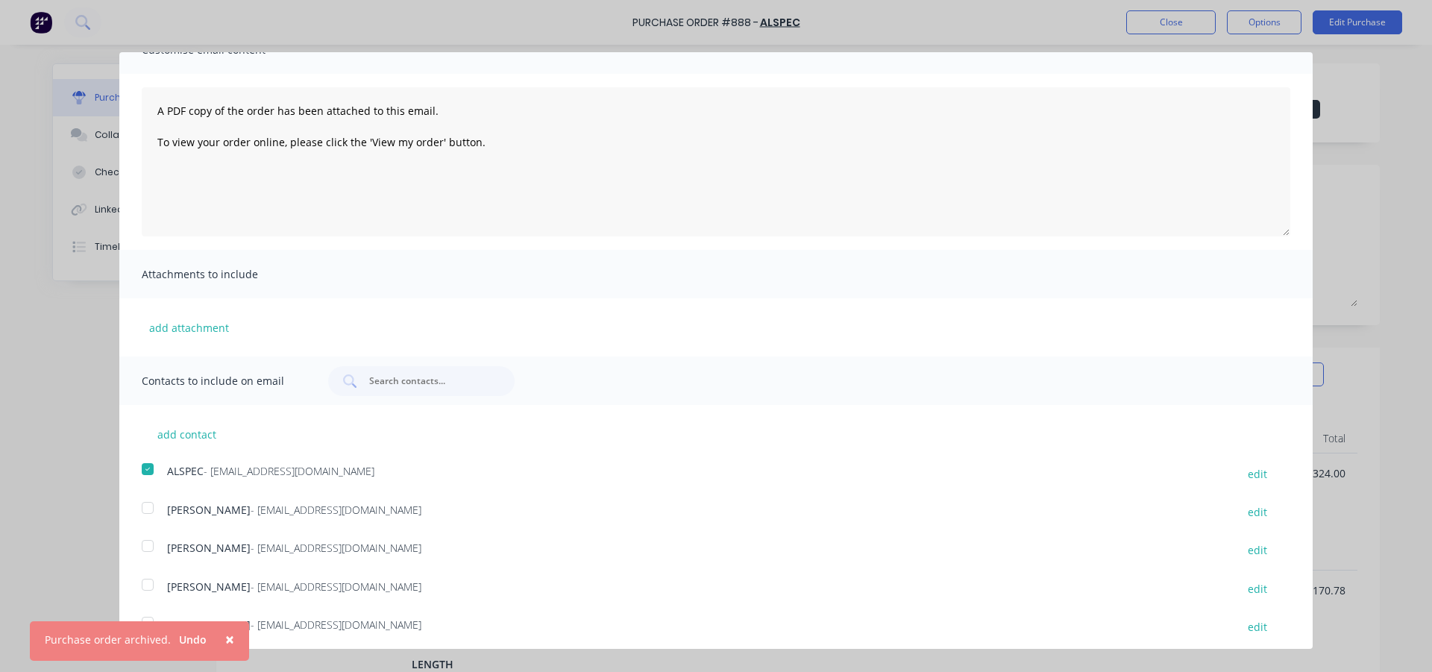
scroll to position [81, 0]
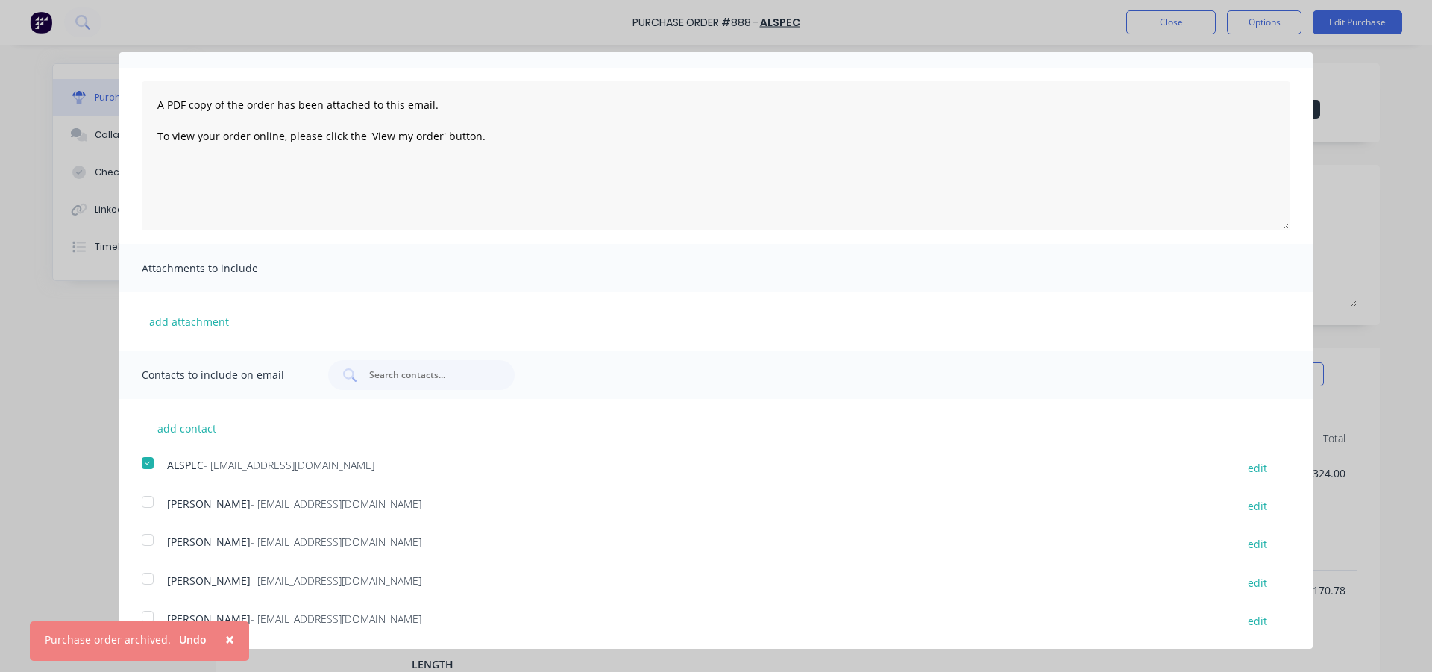
click at [148, 505] on div at bounding box center [148, 502] width 30 height 30
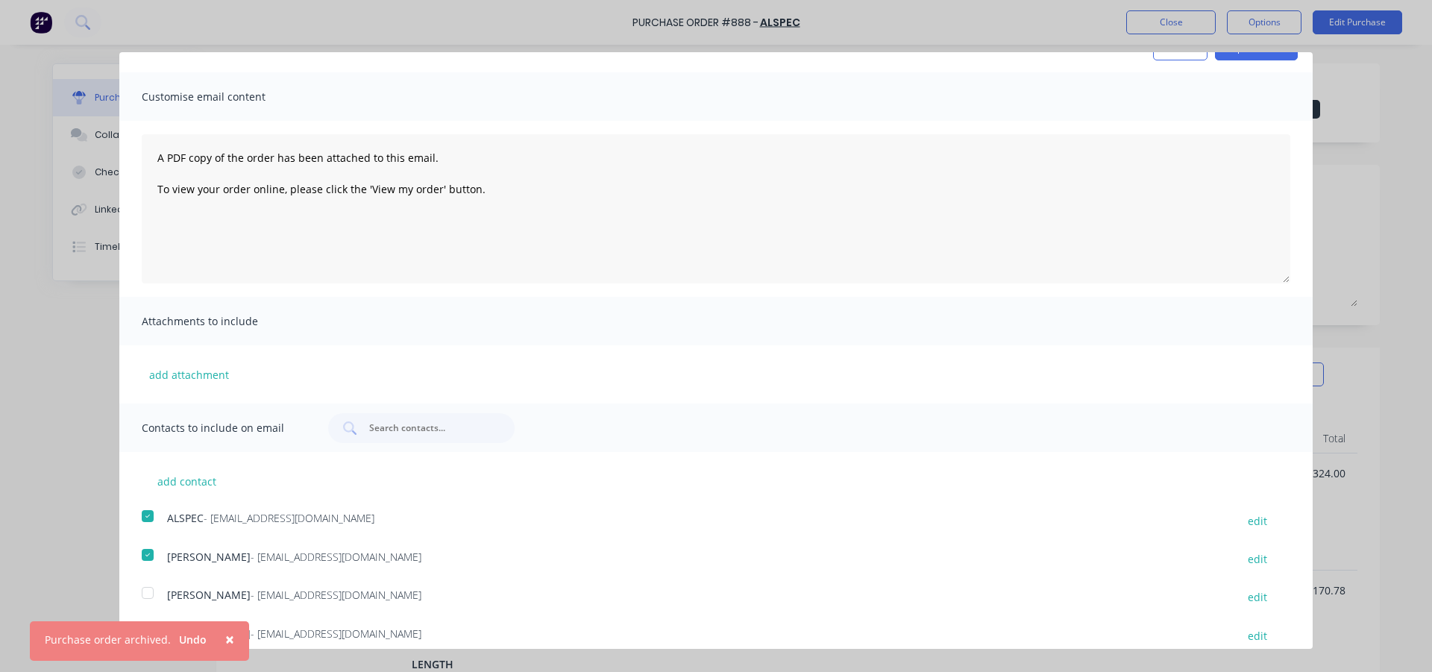
scroll to position [0, 0]
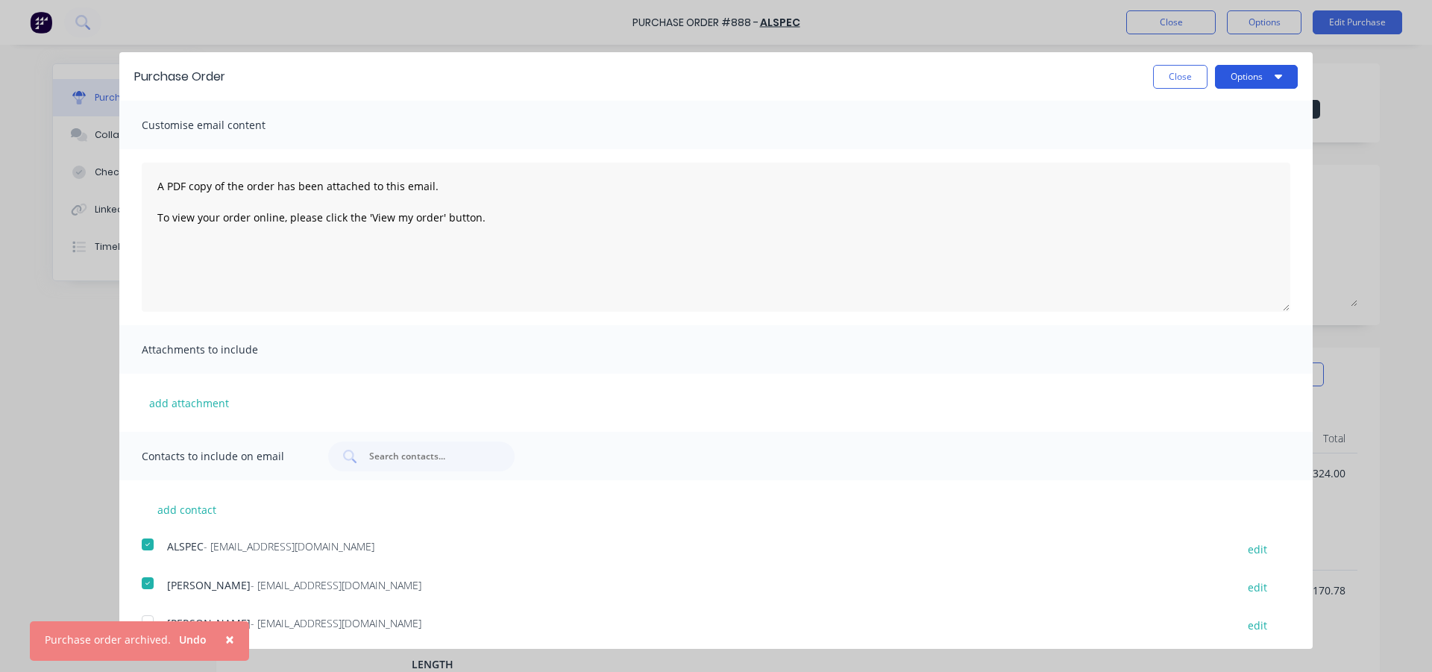
click at [1222, 76] on button "Options" at bounding box center [1256, 77] width 83 height 24
click at [1192, 145] on div "Email" at bounding box center [1227, 145] width 115 height 22
type textarea "x"
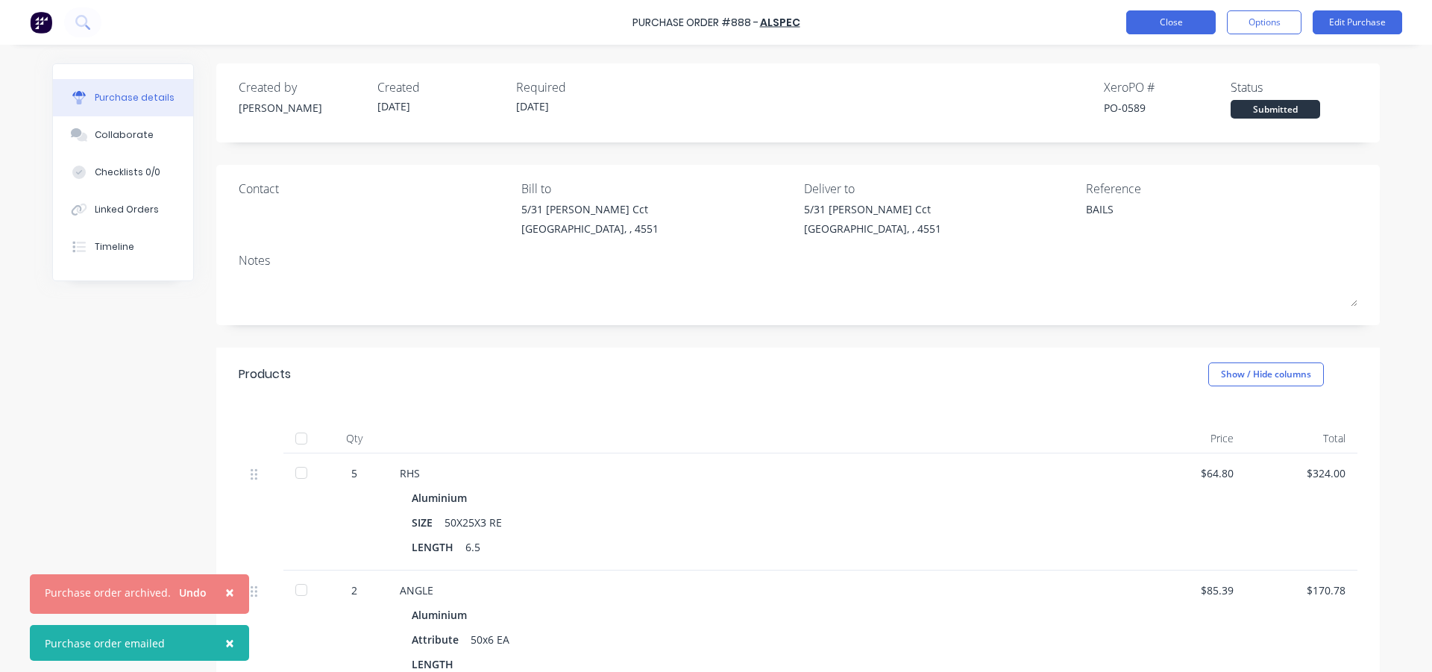
click at [1180, 23] on button "Close" at bounding box center [1172, 22] width 90 height 24
